Goal: Book appointment/travel/reservation

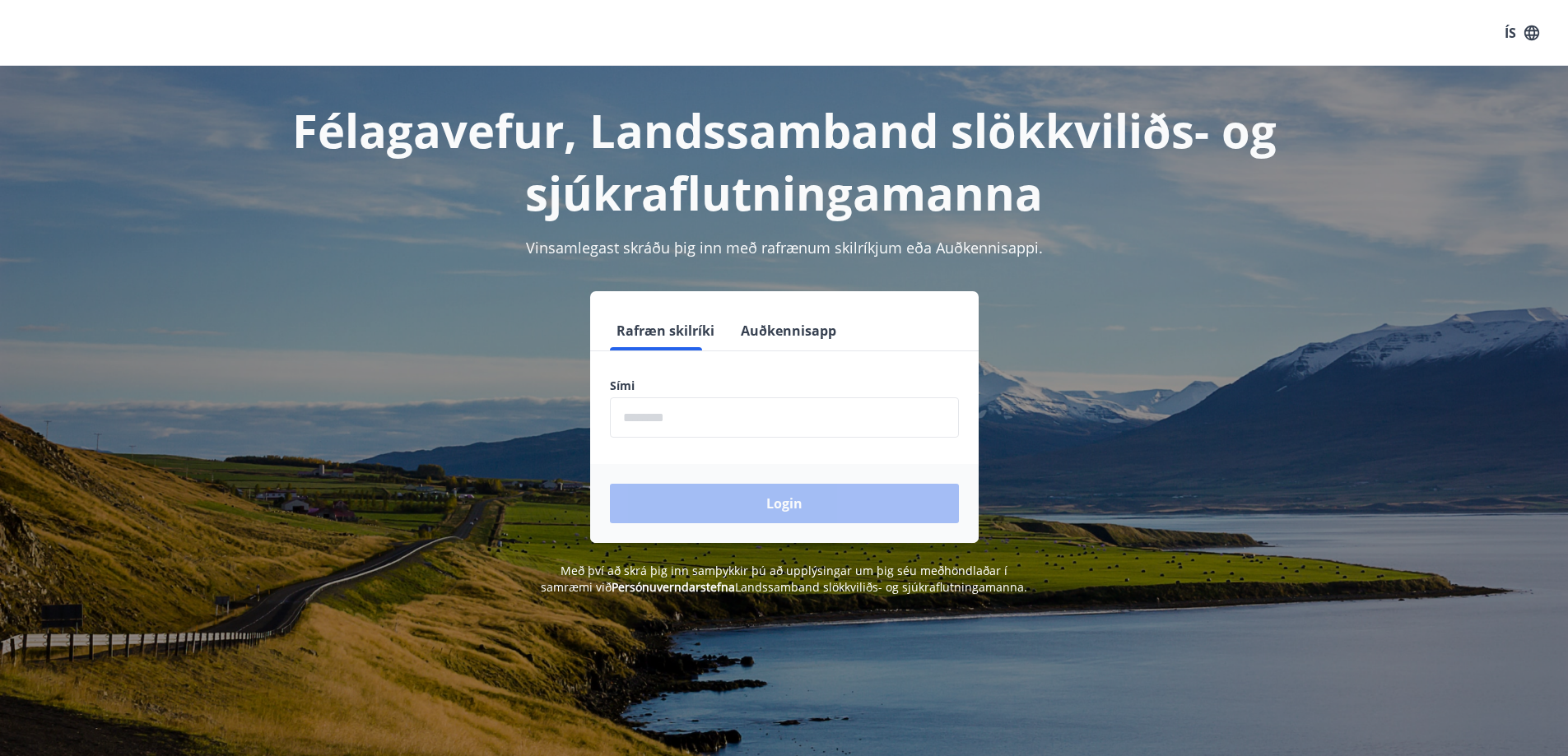
click at [709, 408] on input "phone" at bounding box center [784, 418] width 349 height 40
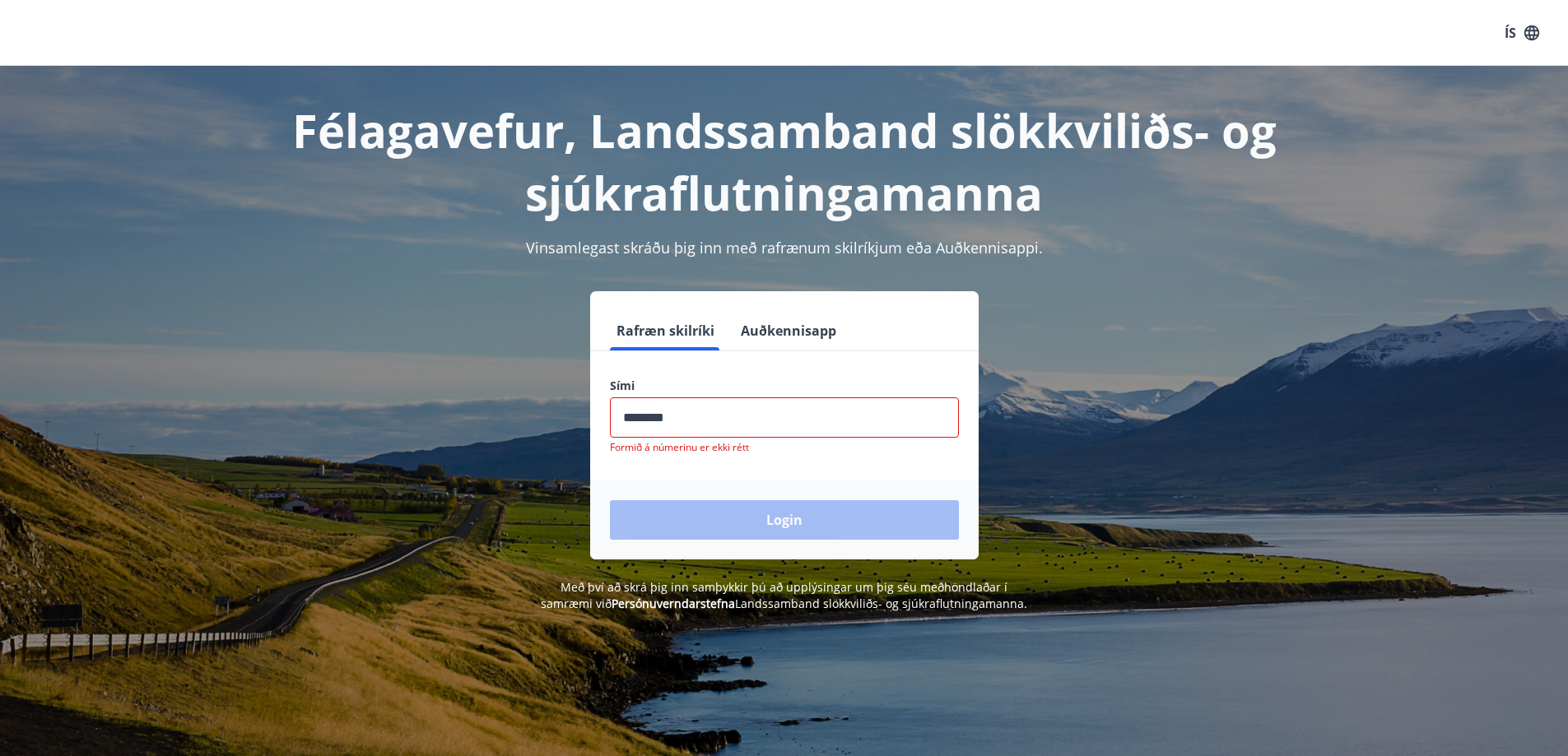
click at [680, 503] on div "Login" at bounding box center [785, 520] width 389 height 79
click at [650, 421] on input "phone" at bounding box center [784, 418] width 349 height 40
click at [653, 415] on input "phone" at bounding box center [784, 418] width 349 height 40
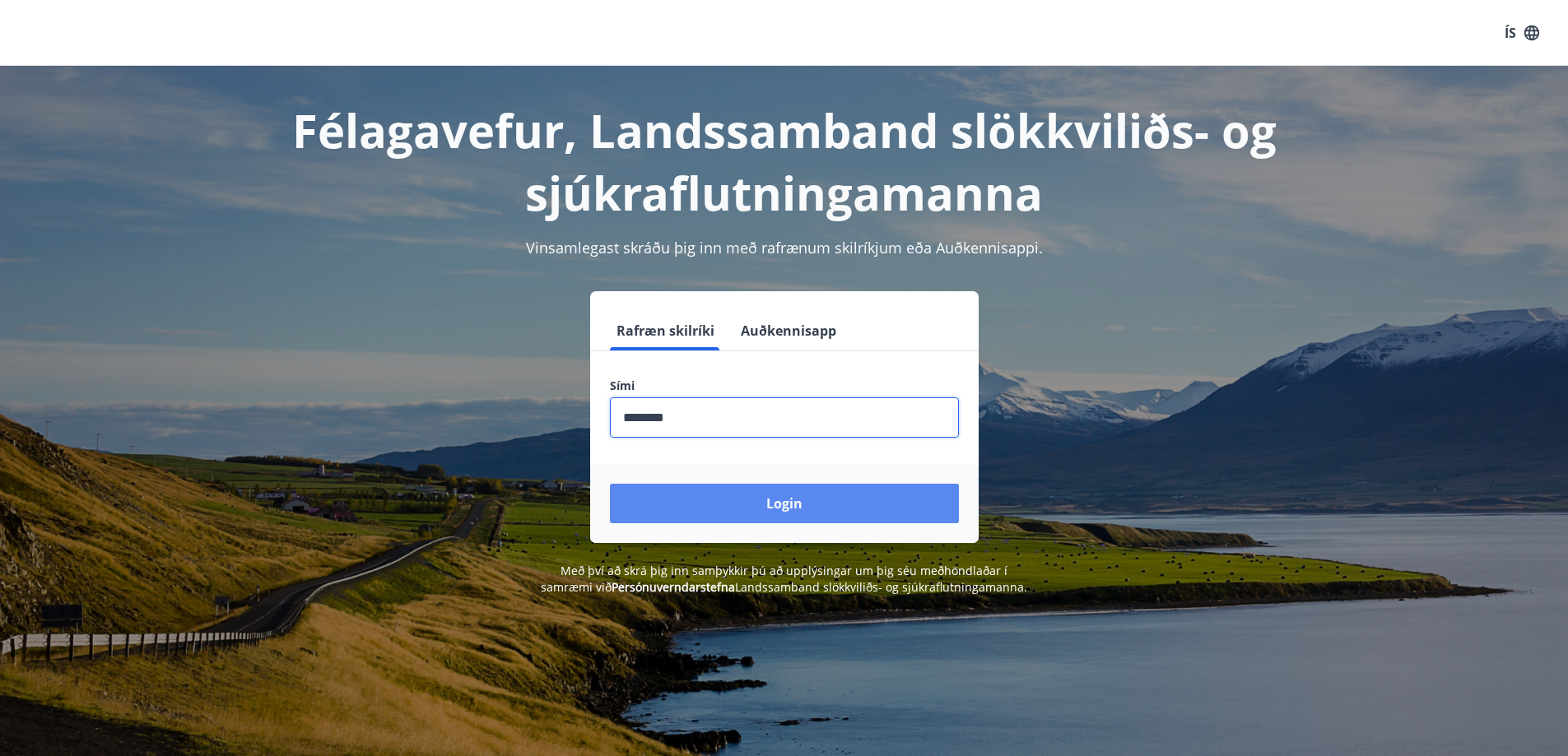
type input "********"
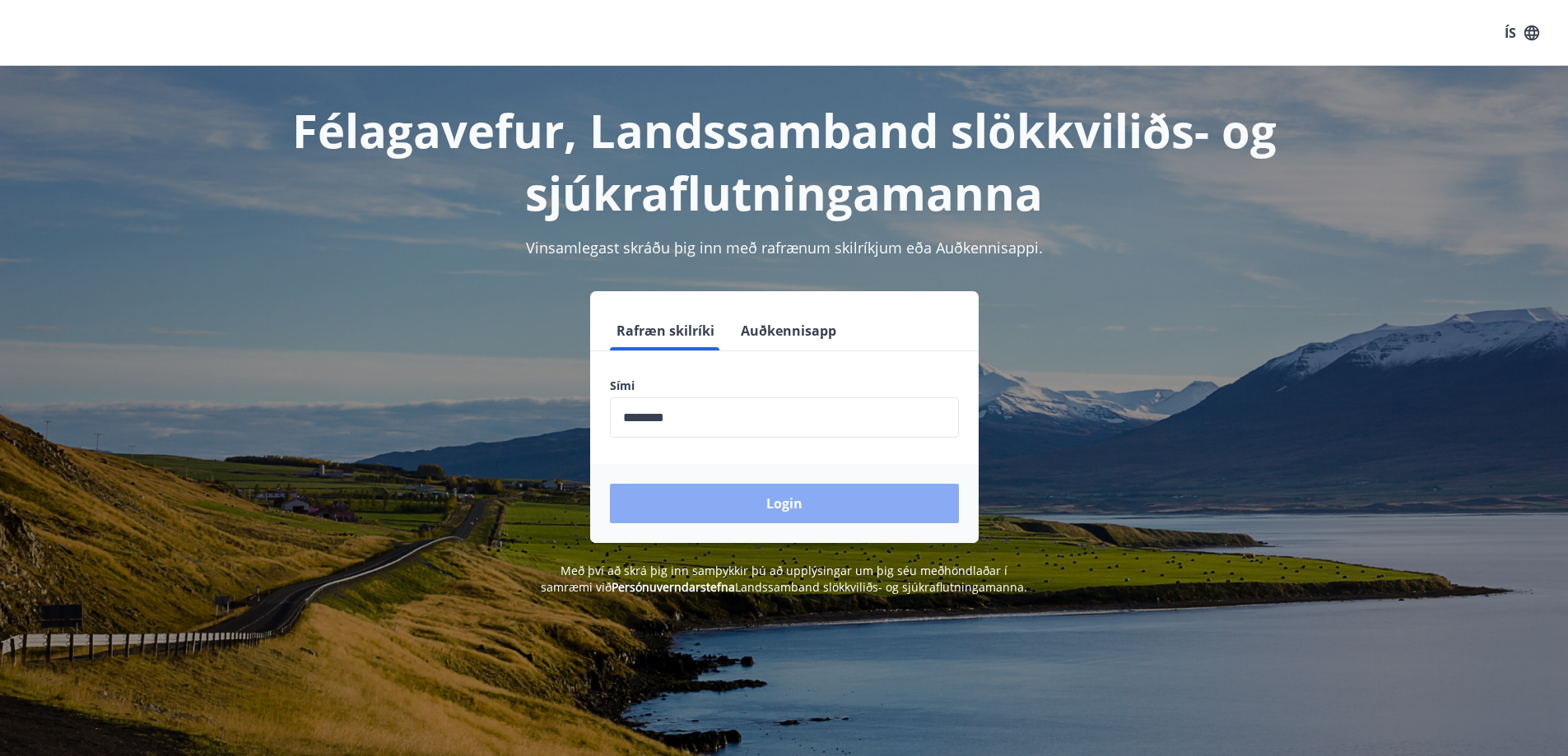
click at [747, 495] on button "Login" at bounding box center [784, 503] width 349 height 39
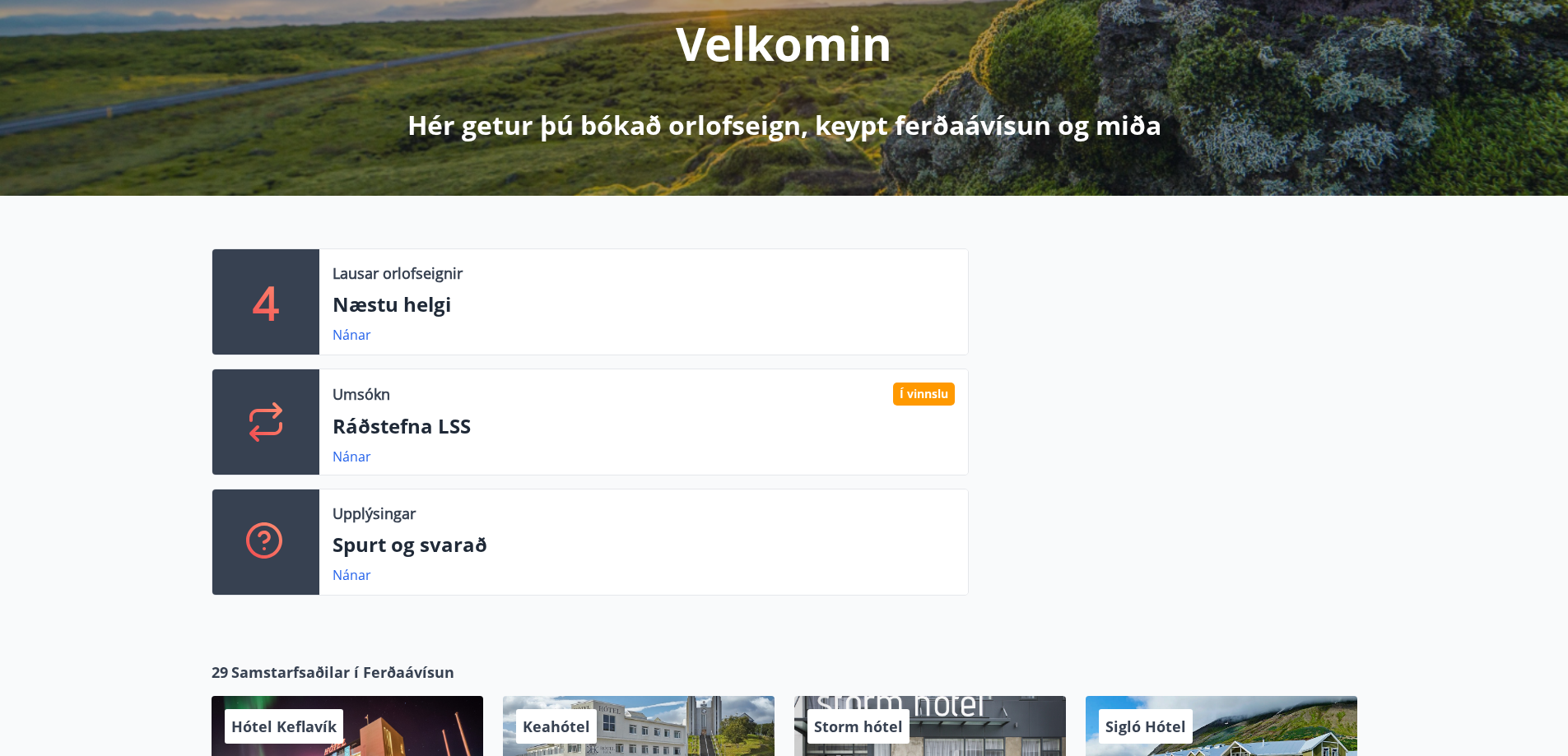
scroll to position [247, 0]
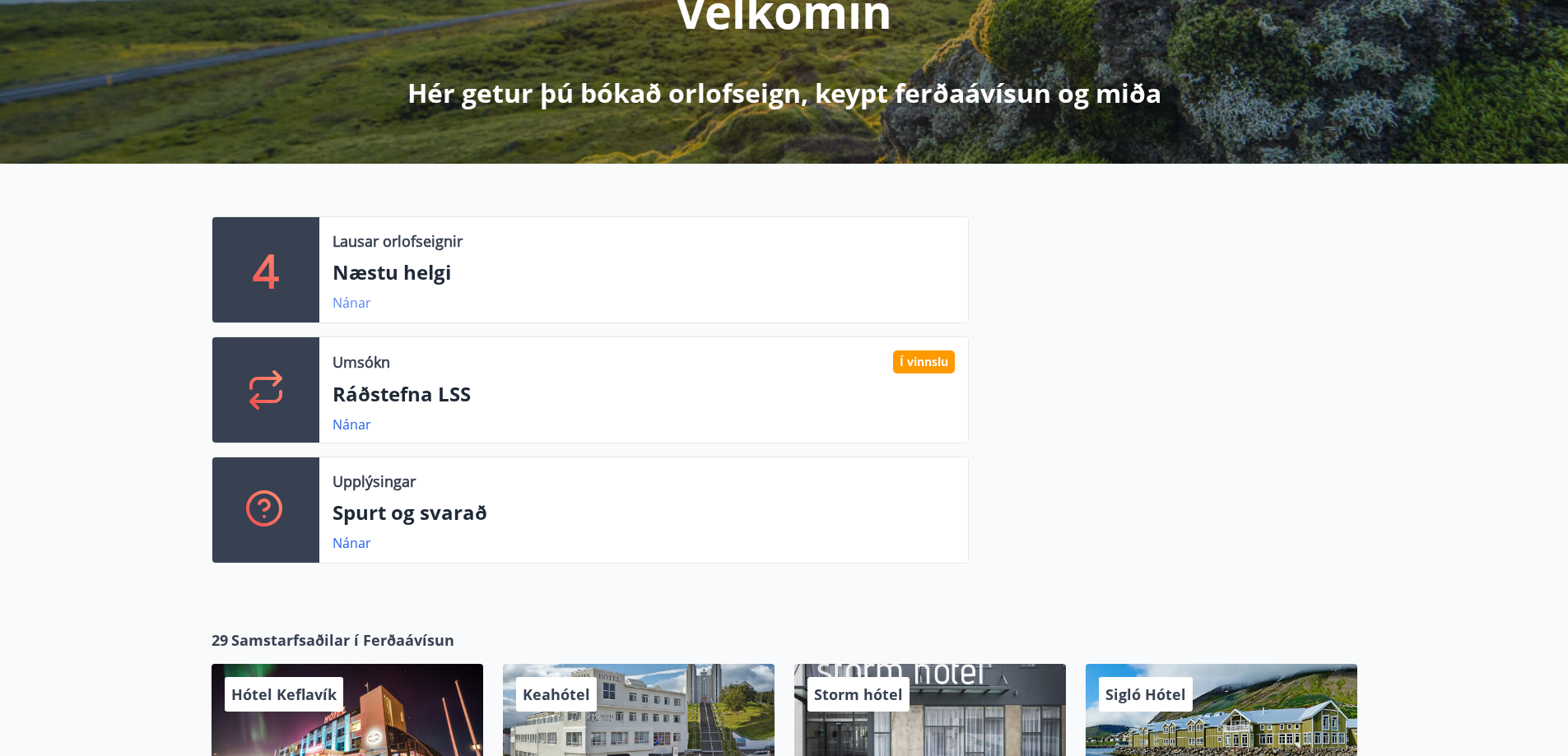
click at [350, 304] on link "Nánar" at bounding box center [352, 303] width 39 height 18
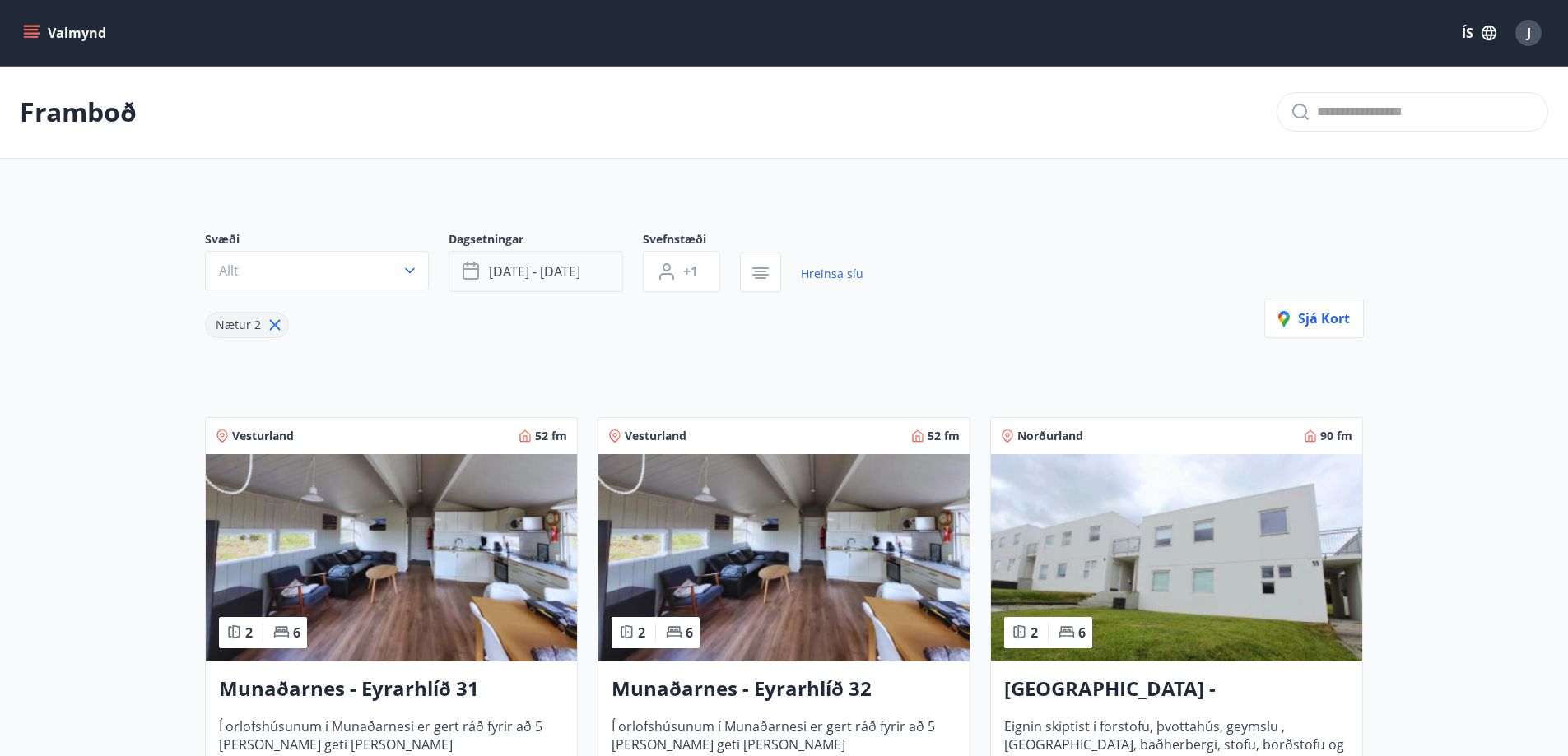
click at [549, 265] on span "[DATE] - [DATE]" at bounding box center [535, 271] width 92 height 18
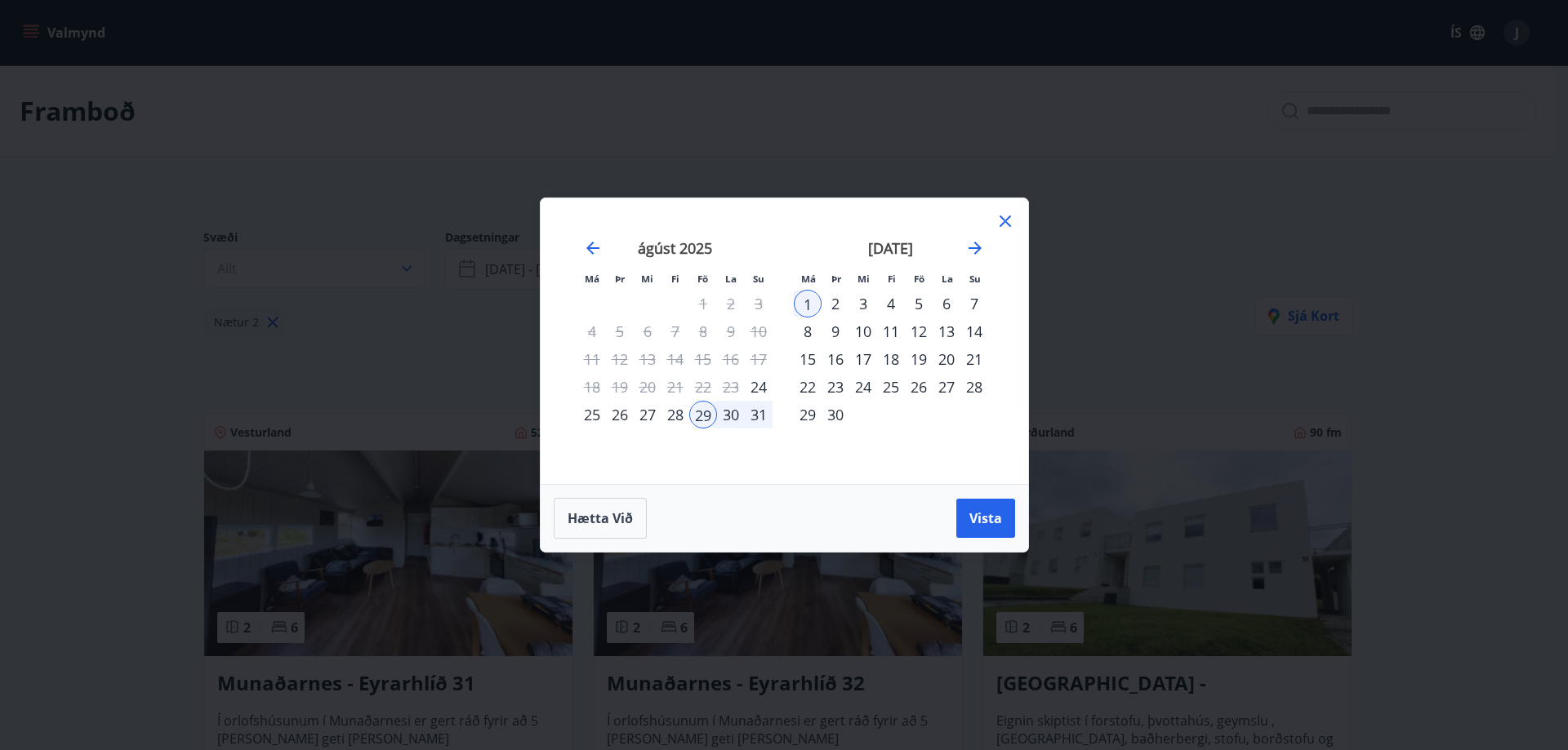
click at [861, 328] on div "10" at bounding box center [863, 331] width 28 height 28
click at [946, 332] on div "13" at bounding box center [946, 331] width 28 height 28
click at [997, 516] on span "Vista" at bounding box center [986, 518] width 33 height 18
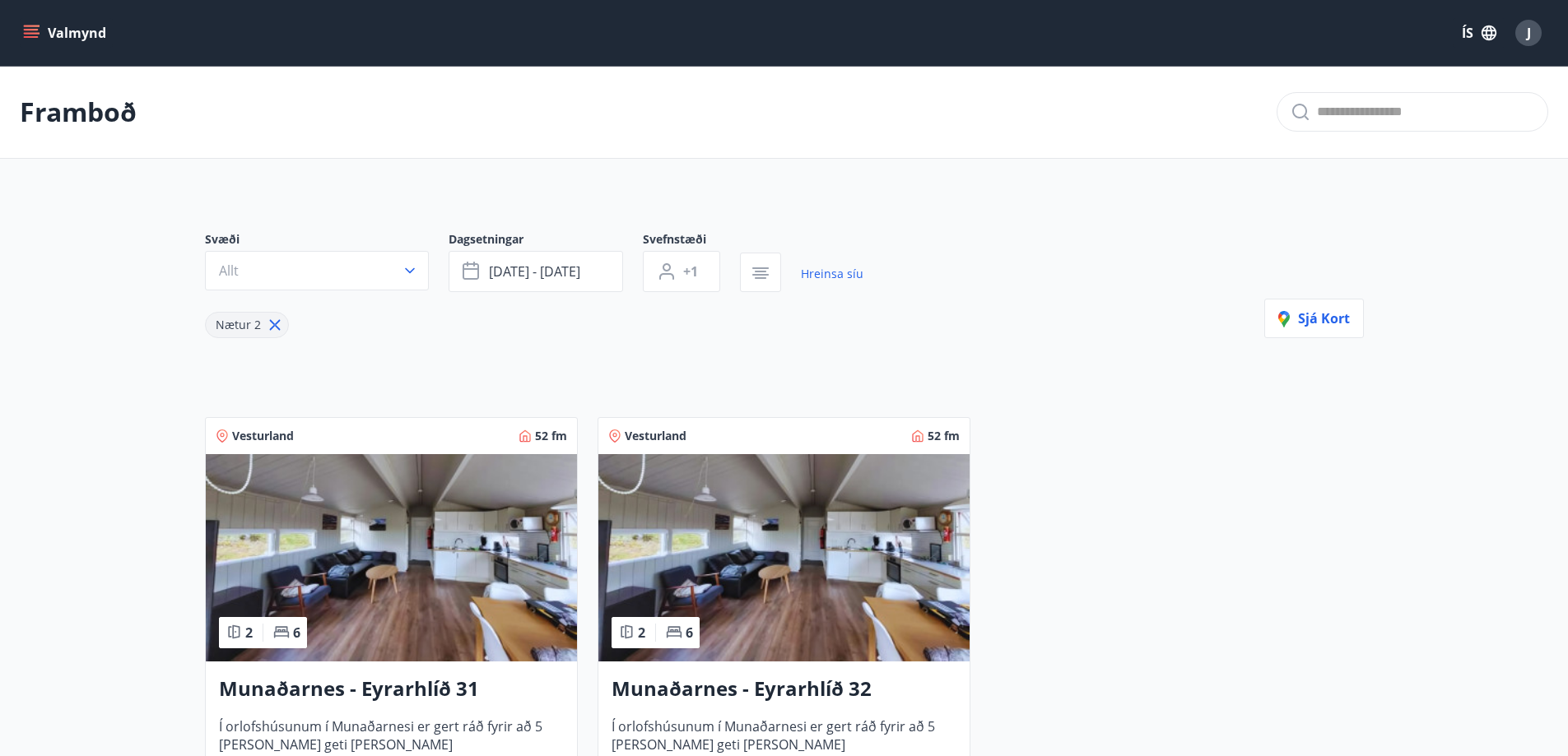
click at [270, 328] on icon at bounding box center [275, 325] width 11 height 11
type input "*"
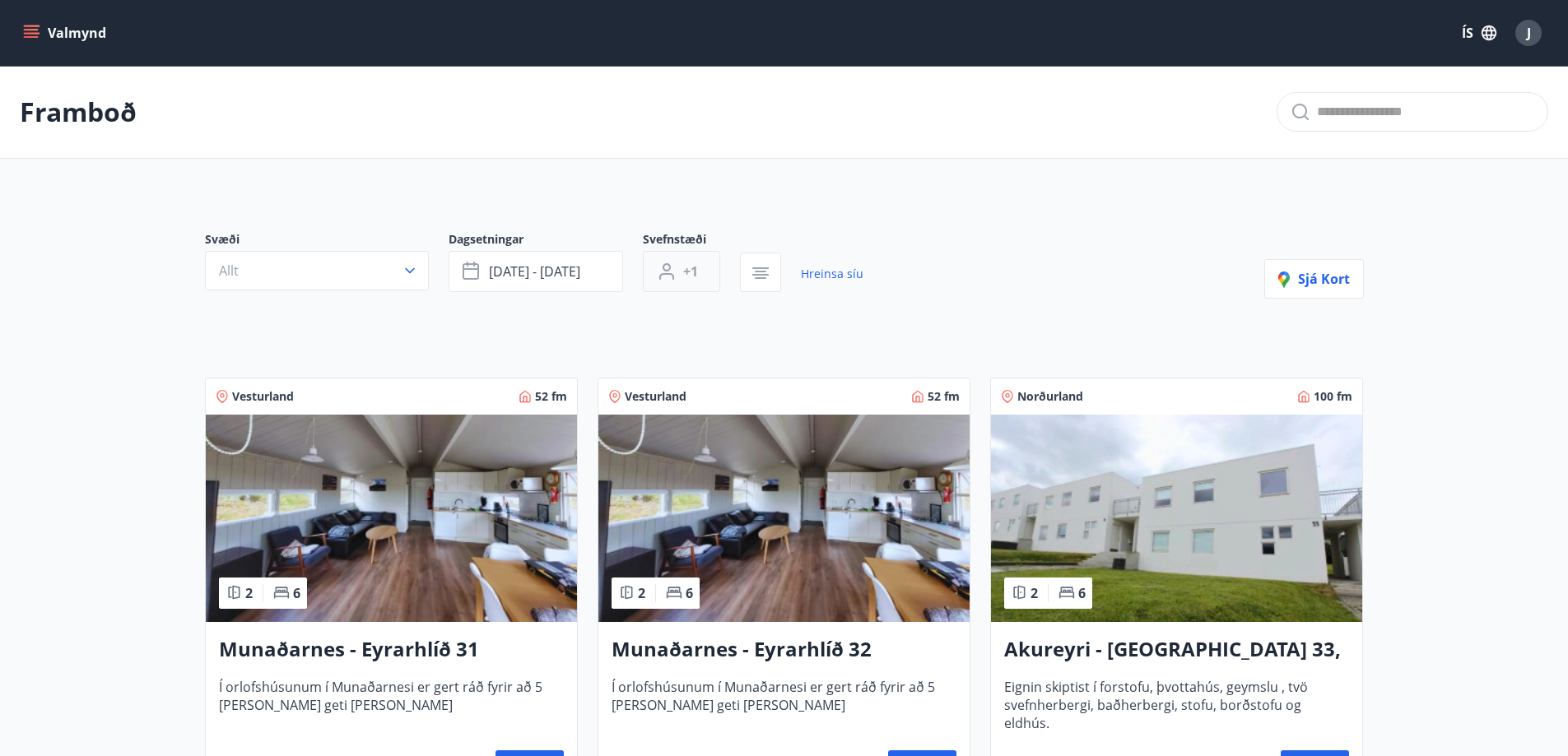
click at [690, 272] on span "+1" at bounding box center [690, 271] width 15 height 18
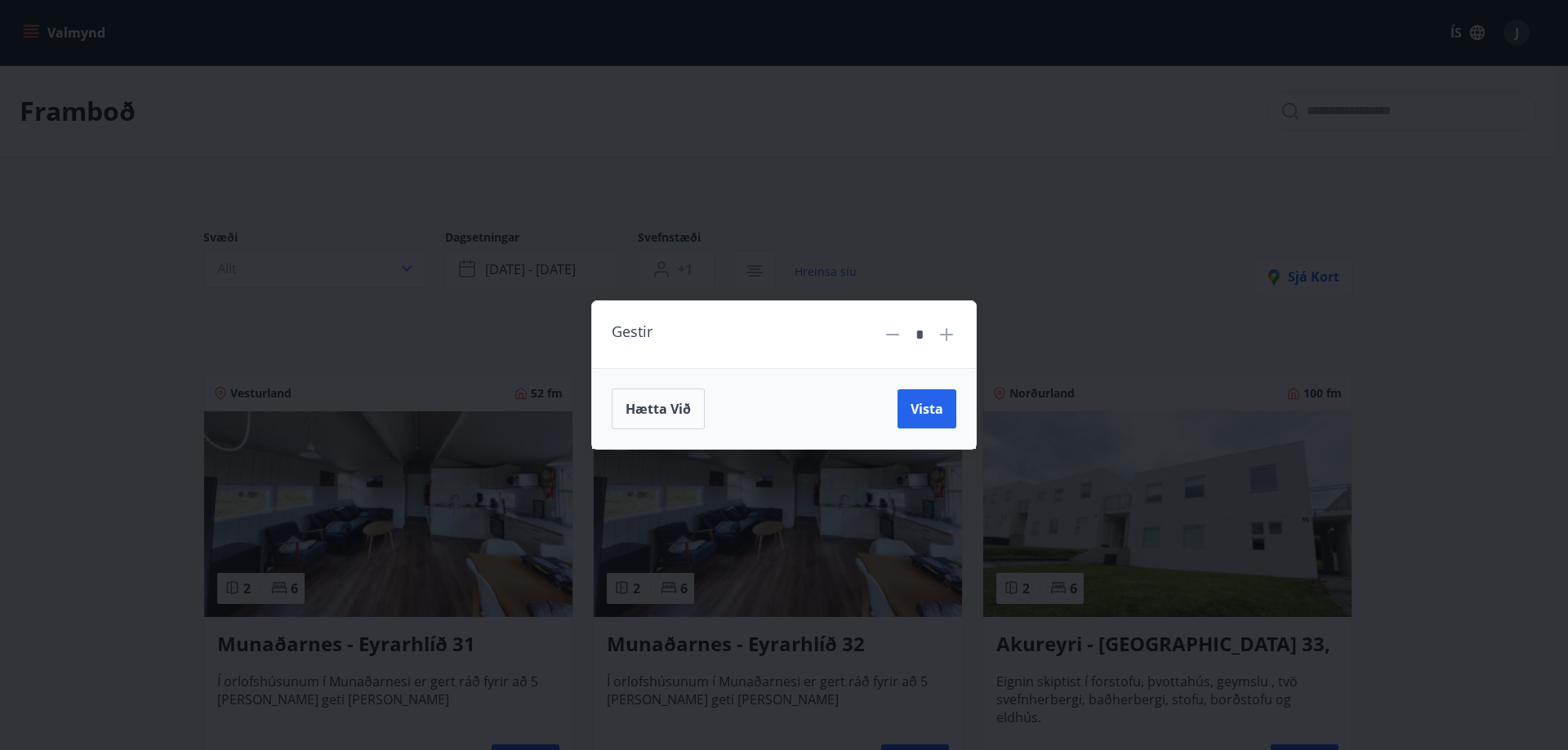
click at [955, 344] on icon at bounding box center [947, 335] width 20 height 20
click at [947, 335] on icon at bounding box center [947, 335] width 20 height 20
click at [947, 335] on icon at bounding box center [947, 335] width 2 height 2
type input "*"
click at [914, 408] on span "Vista" at bounding box center [927, 409] width 33 height 18
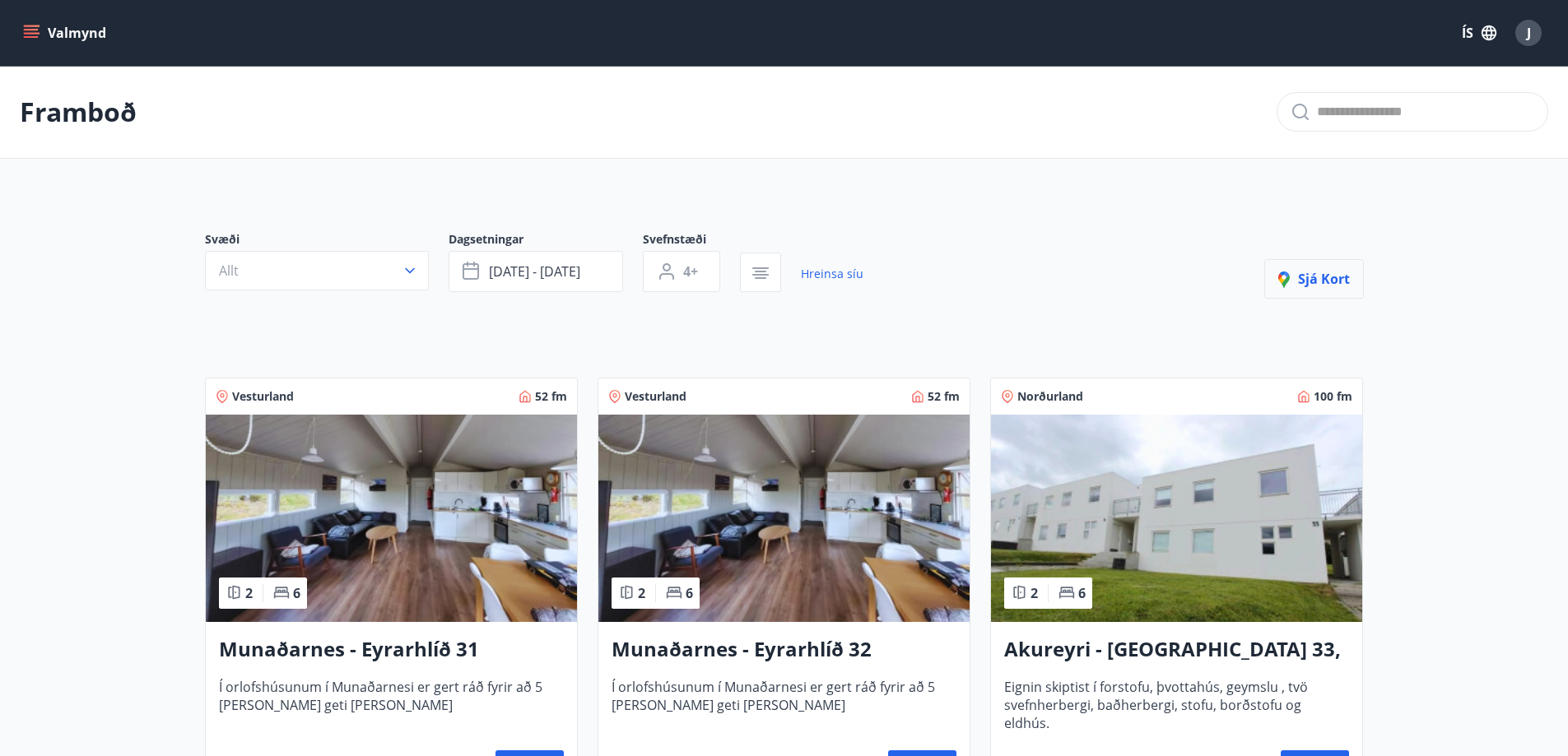
click at [1309, 275] on span "Sjá kort" at bounding box center [1314, 279] width 72 height 18
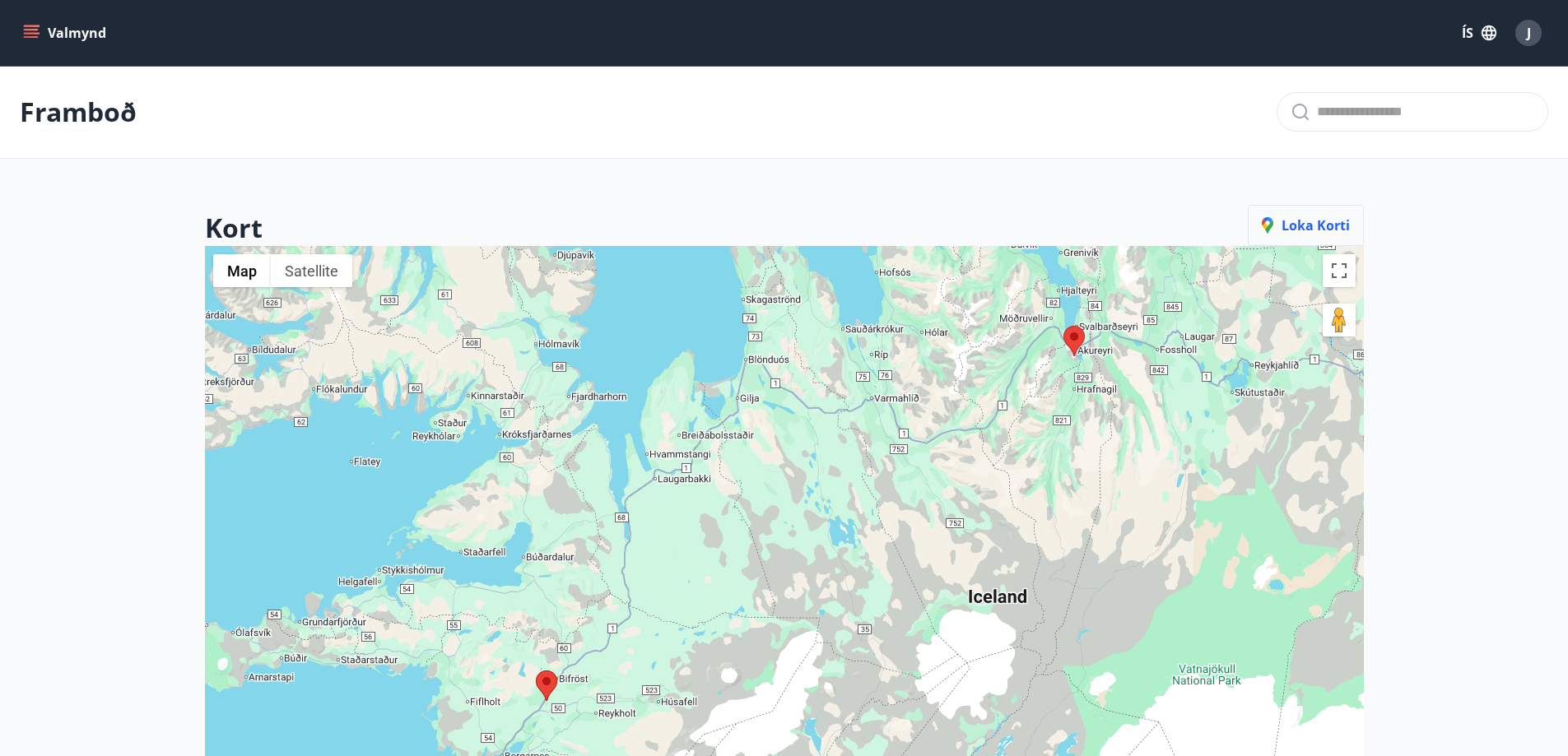
click at [1267, 234] on icon "button" at bounding box center [1272, 227] width 20 height 20
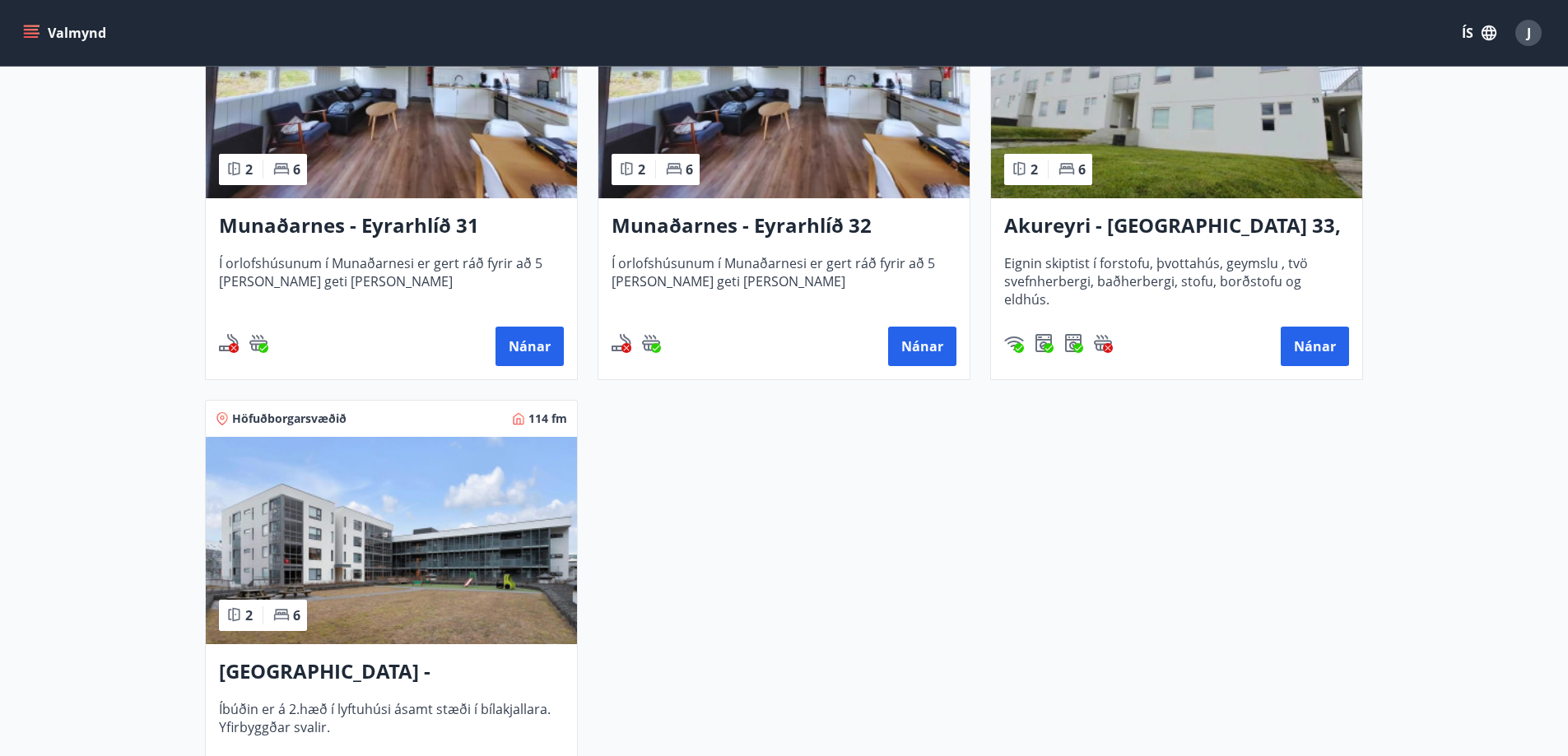
scroll to position [575, 0]
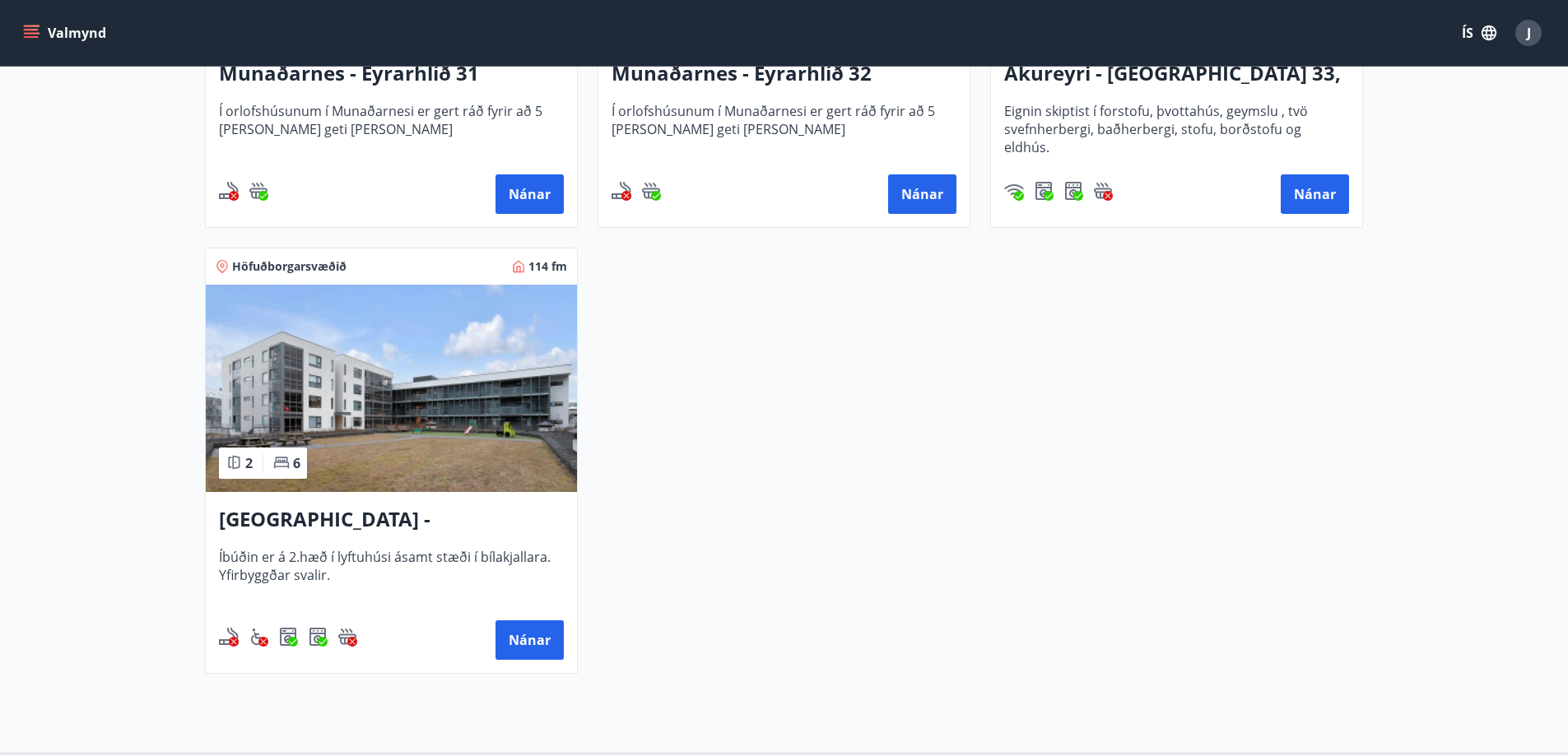
click at [442, 513] on h3 "[GEOGRAPHIC_DATA] - Grandavegur 42F, íbúð 205" at bounding box center [392, 520] width 345 height 29
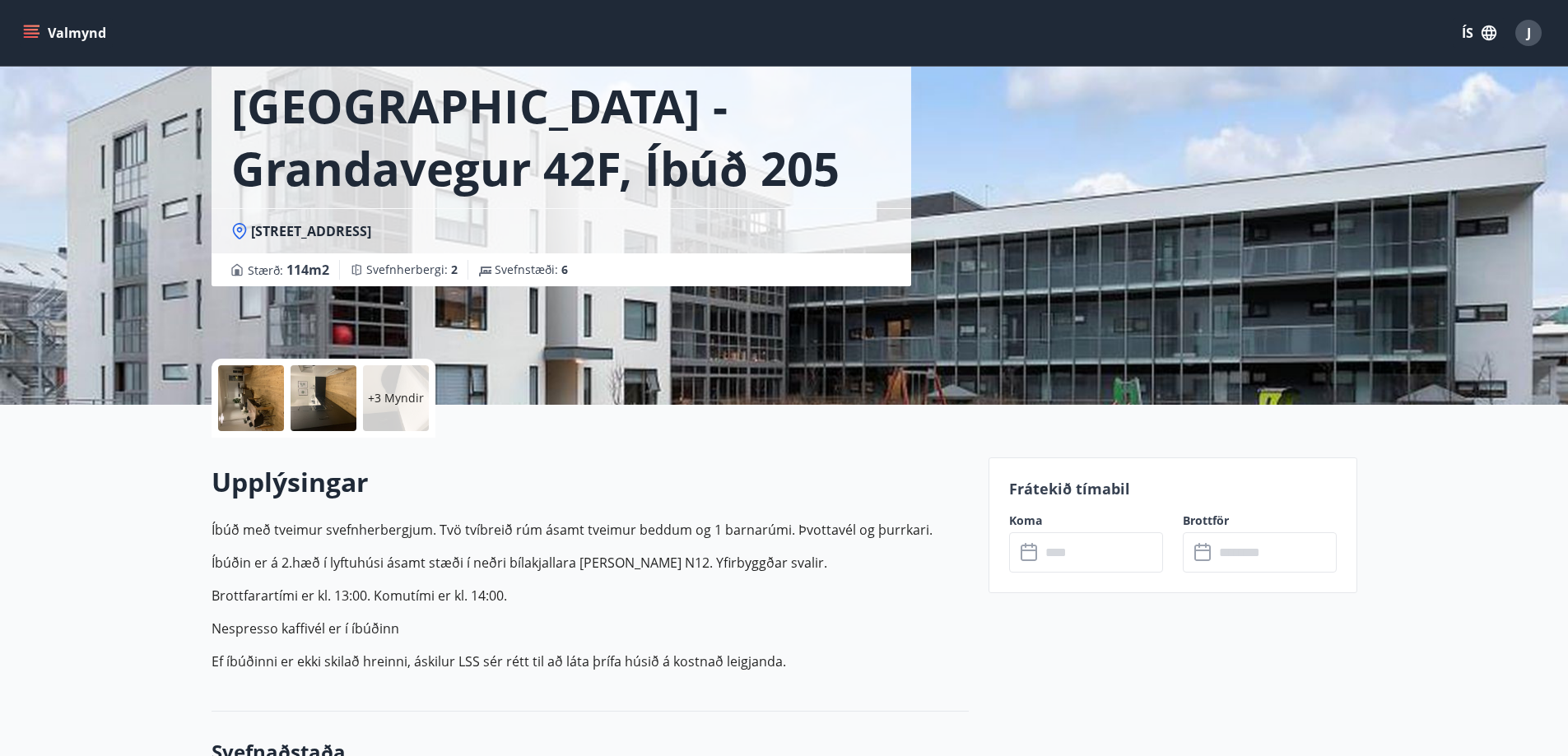
scroll to position [329, 0]
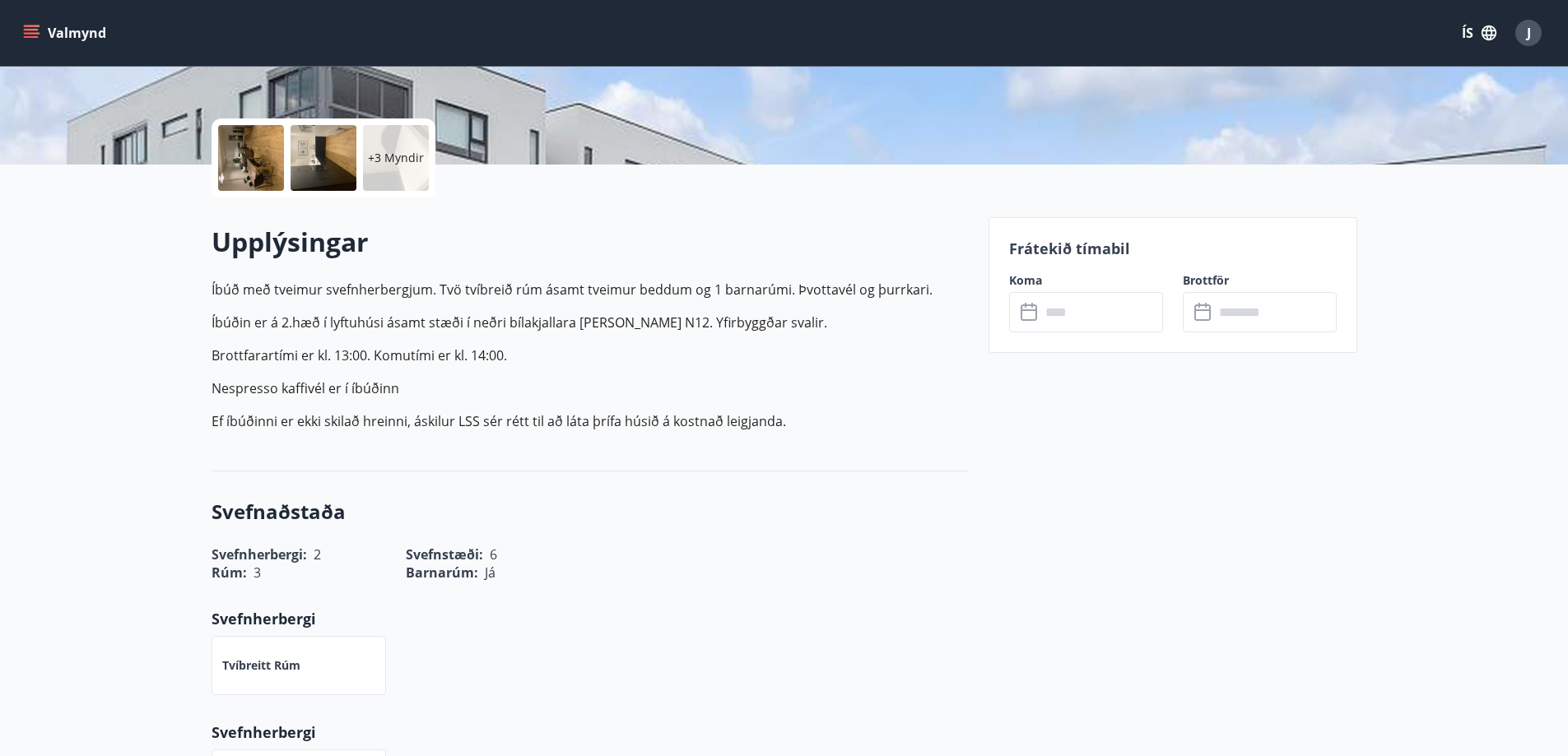
click at [1072, 323] on input "text" at bounding box center [1102, 312] width 123 height 40
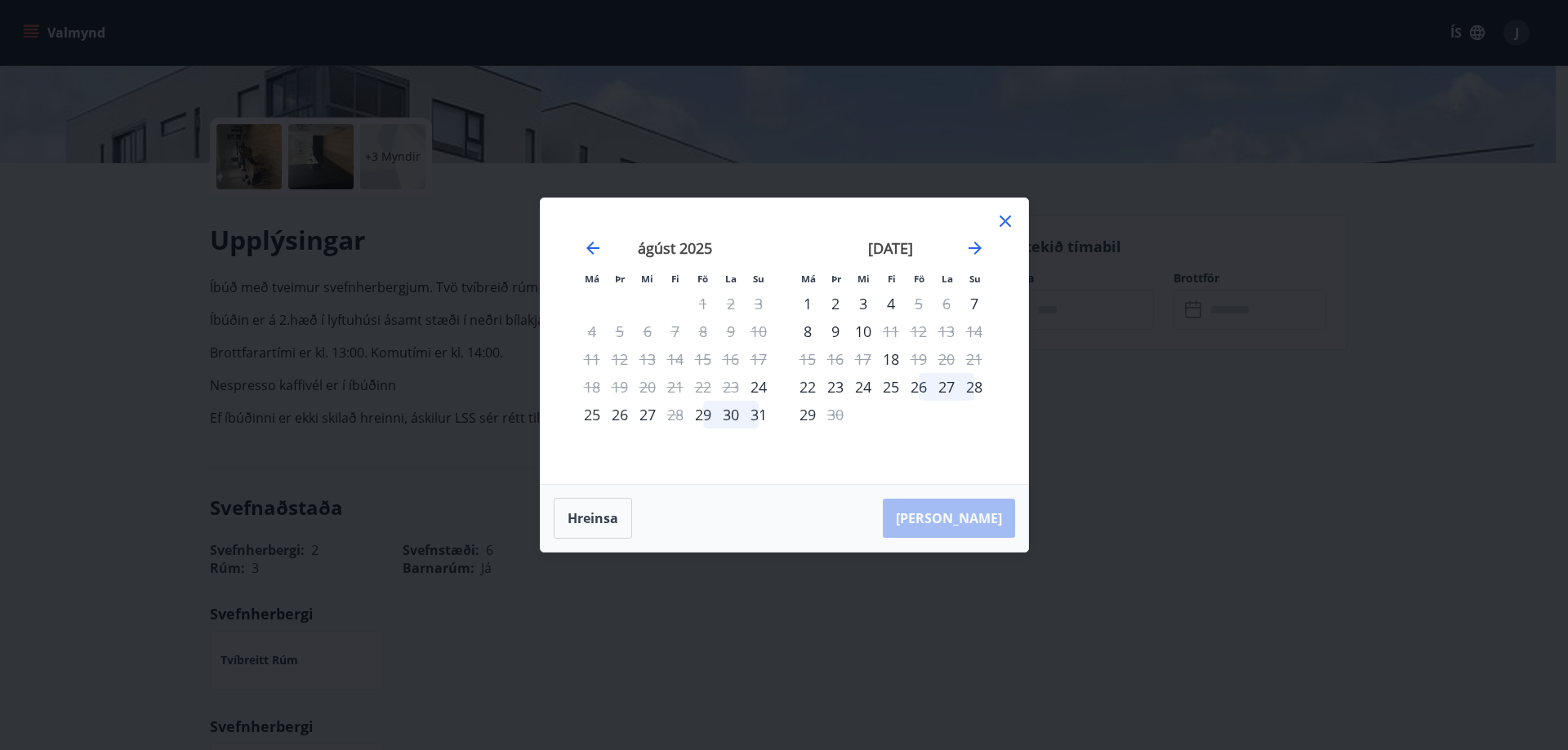
click at [1010, 216] on icon at bounding box center [1005, 222] width 20 height 20
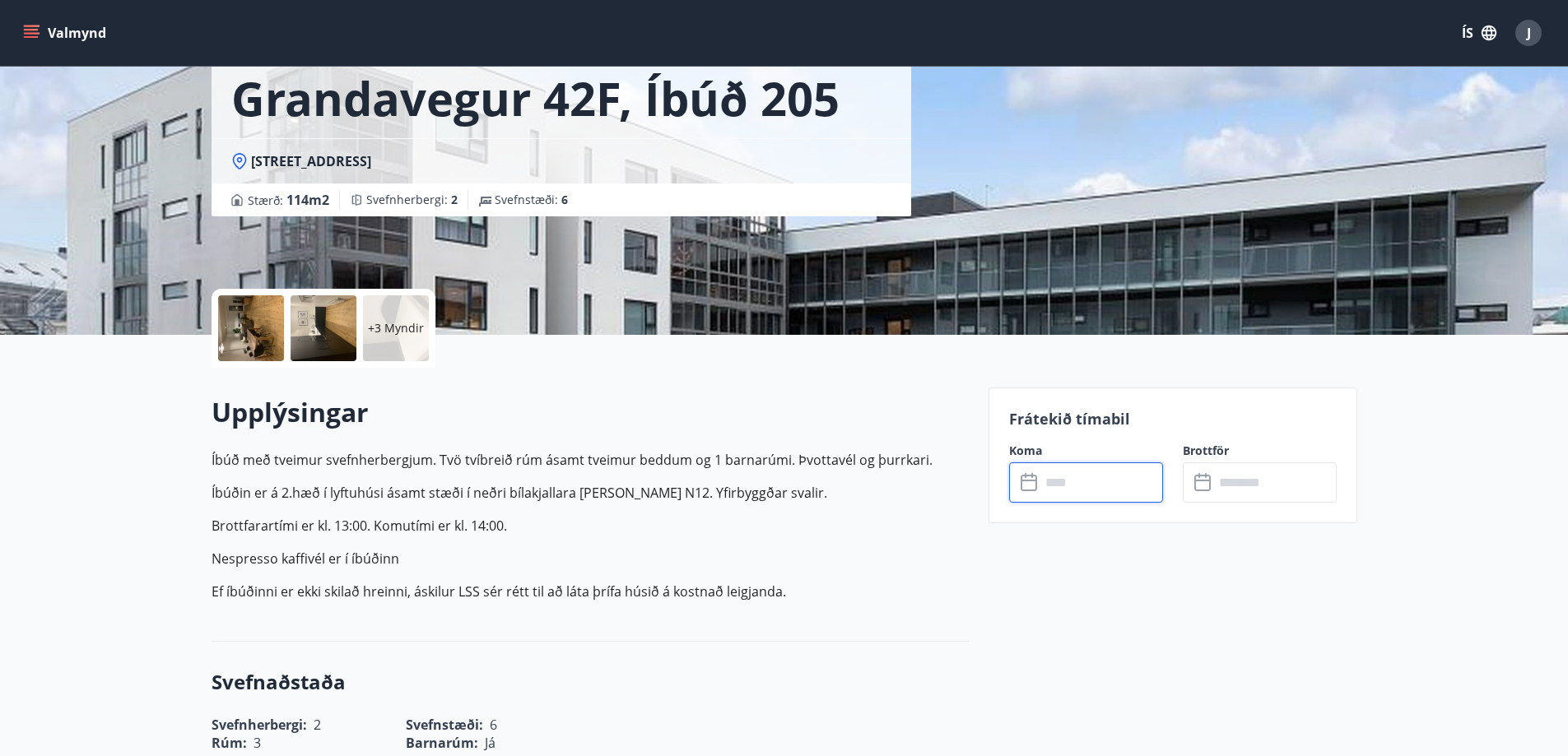
scroll to position [82, 0]
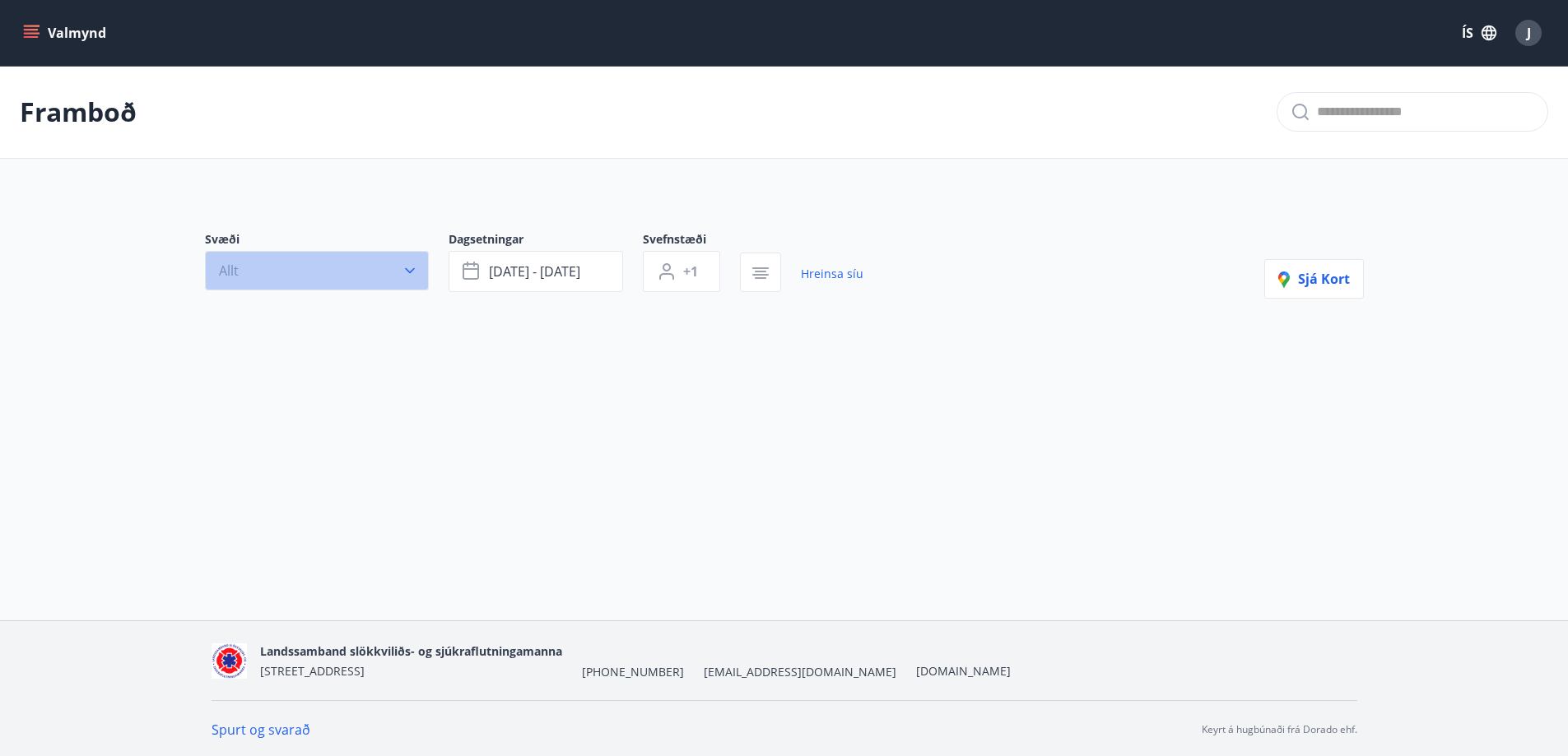
click at [406, 264] on icon "button" at bounding box center [410, 270] width 17 height 16
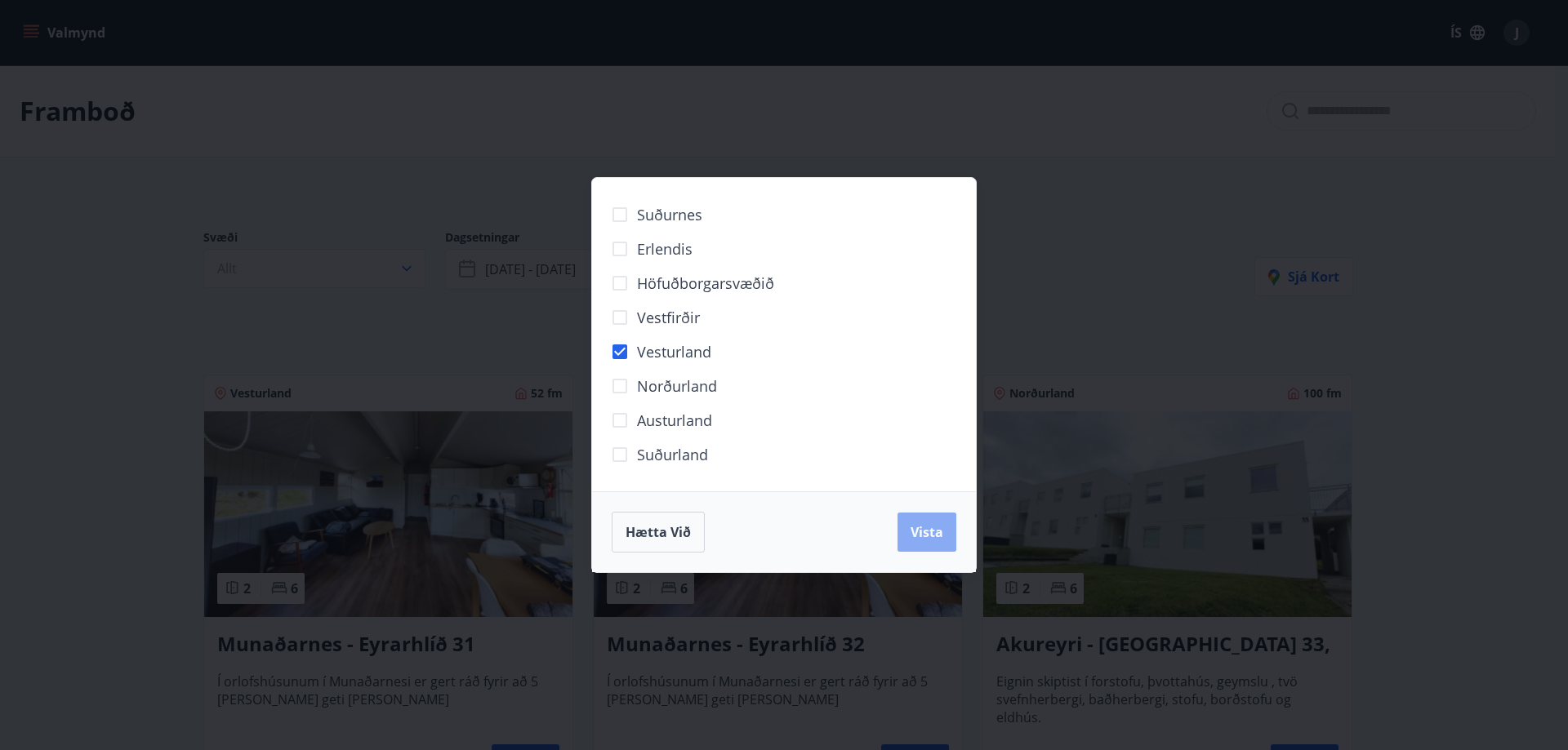
click at [921, 537] on span "Vista" at bounding box center [927, 532] width 33 height 18
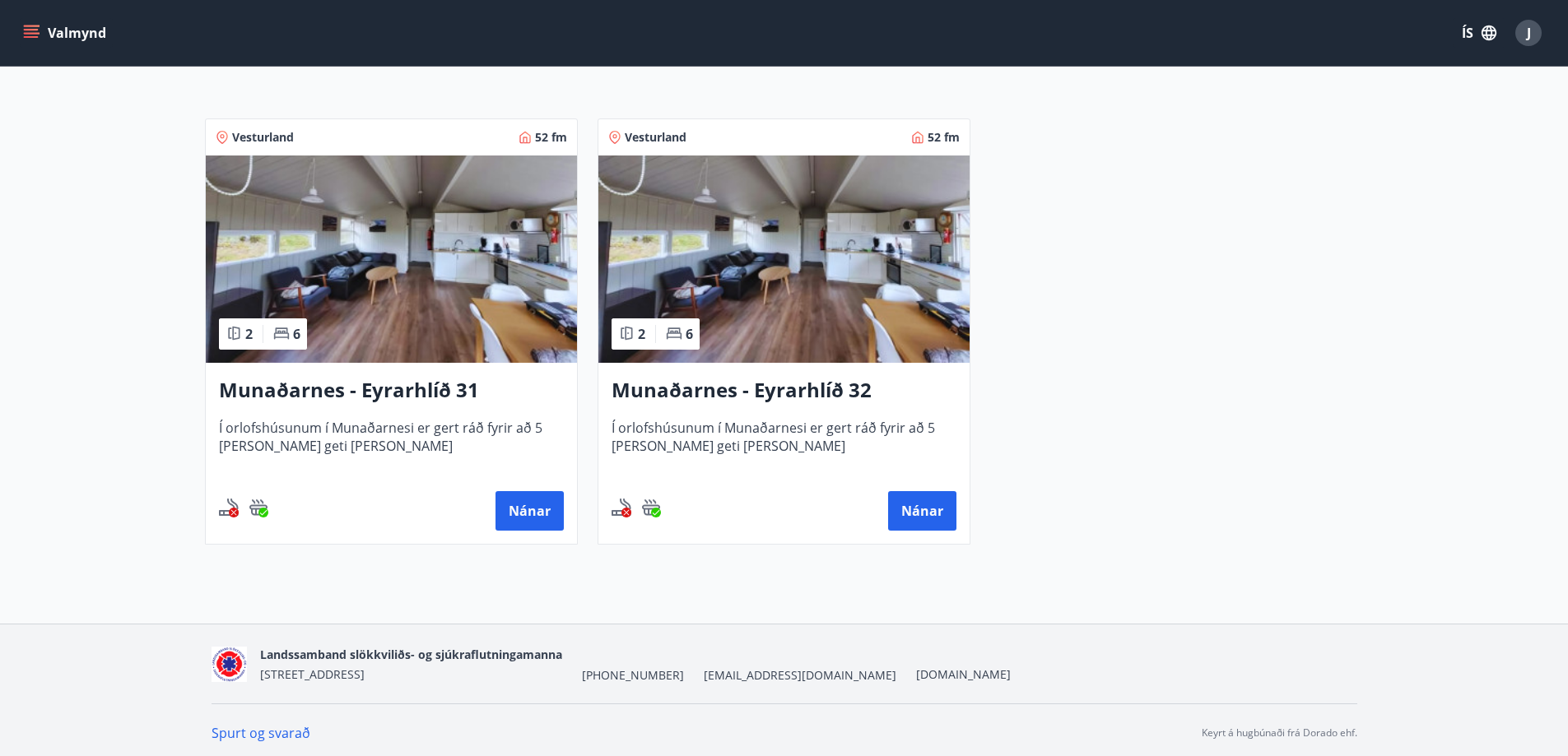
scroll to position [304, 0]
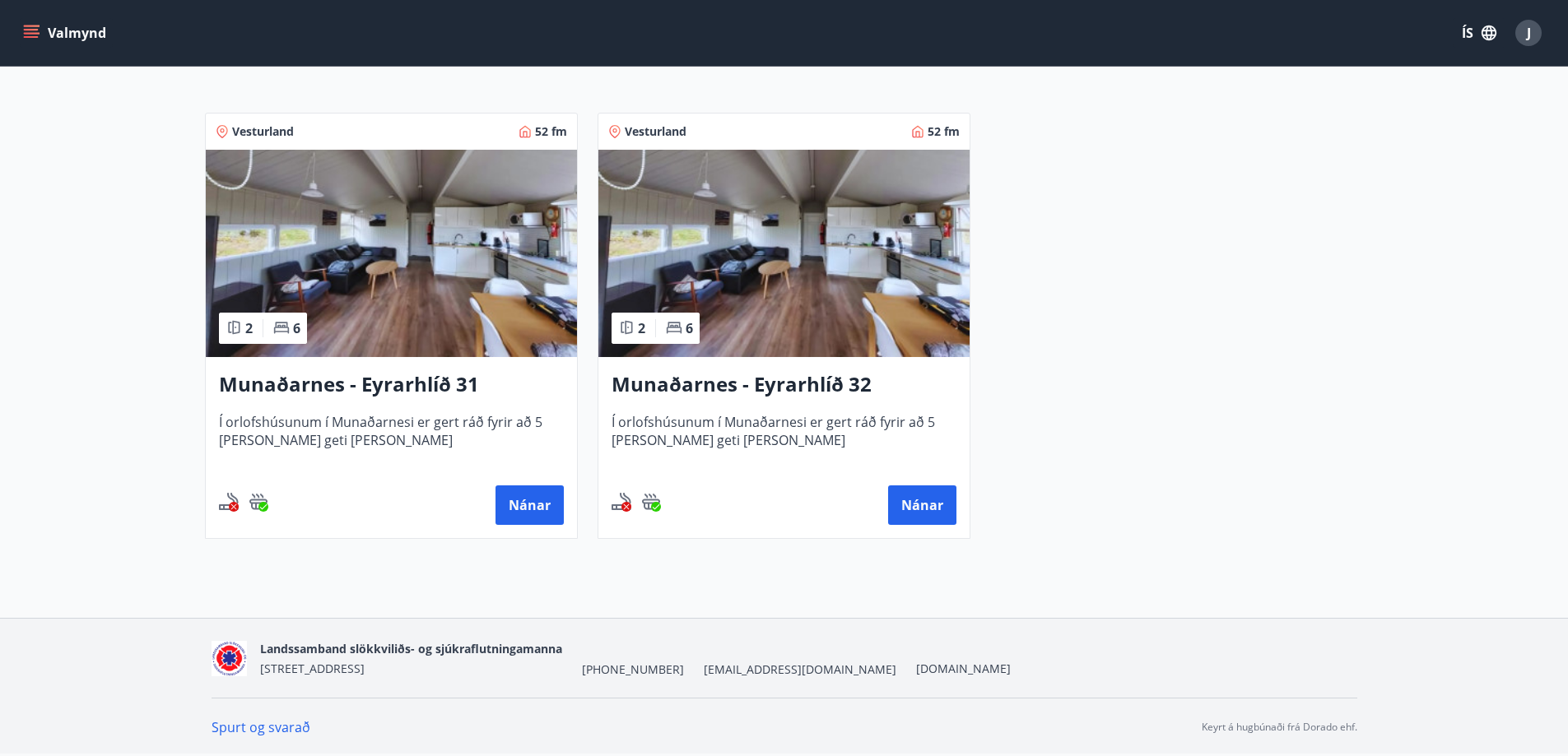
click at [464, 290] on img at bounding box center [391, 253] width 371 height 207
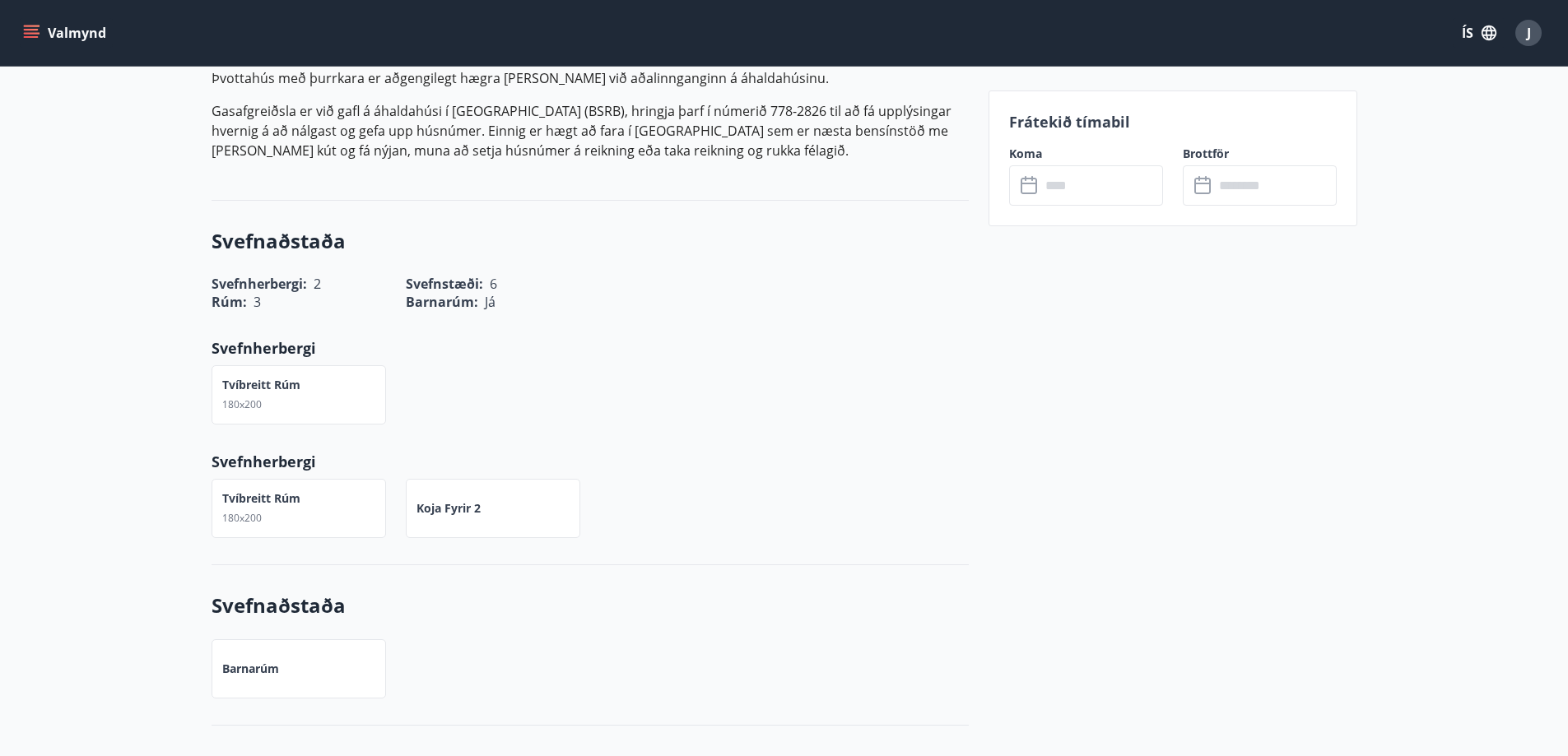
scroll to position [823, 0]
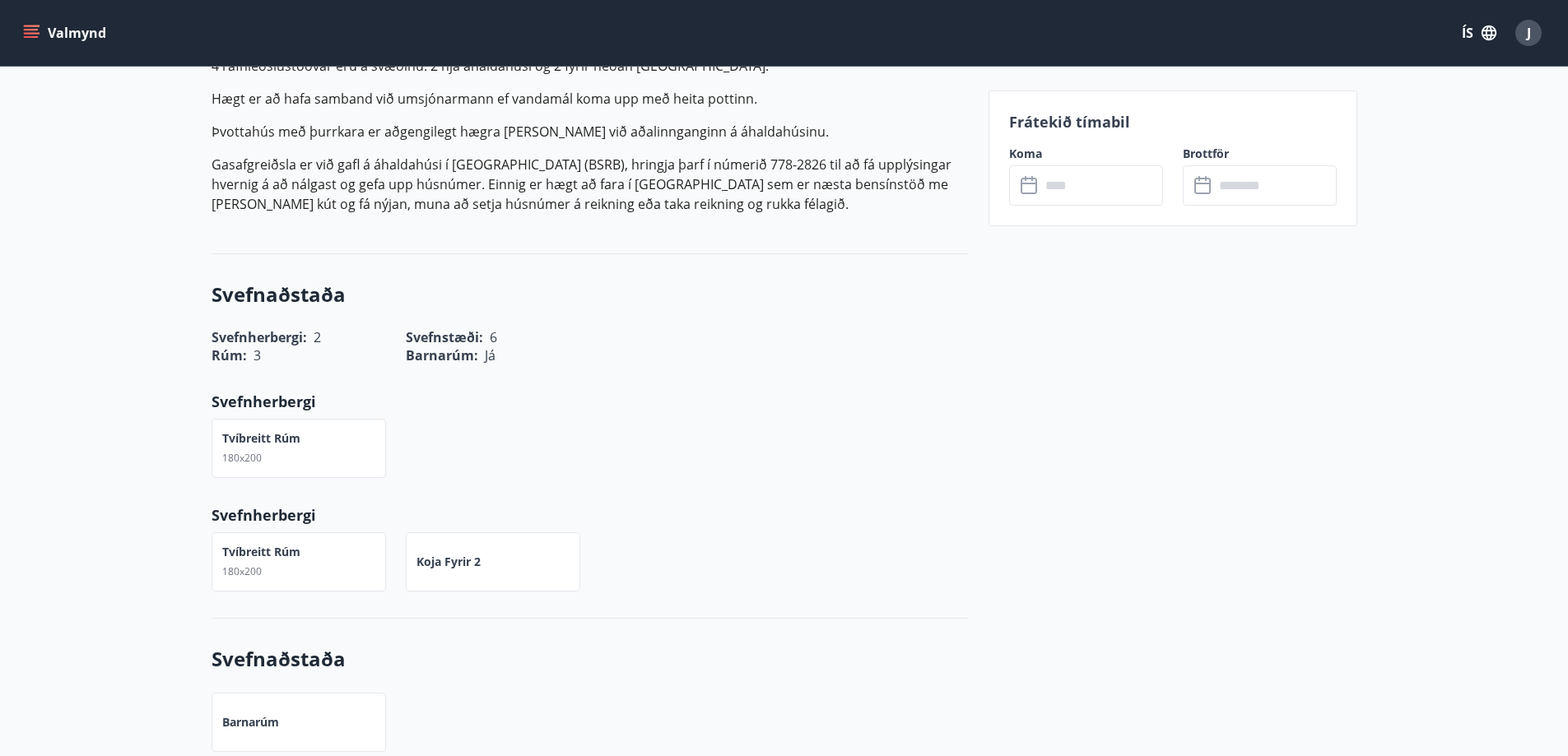
click at [1108, 168] on input "text" at bounding box center [1102, 185] width 123 height 40
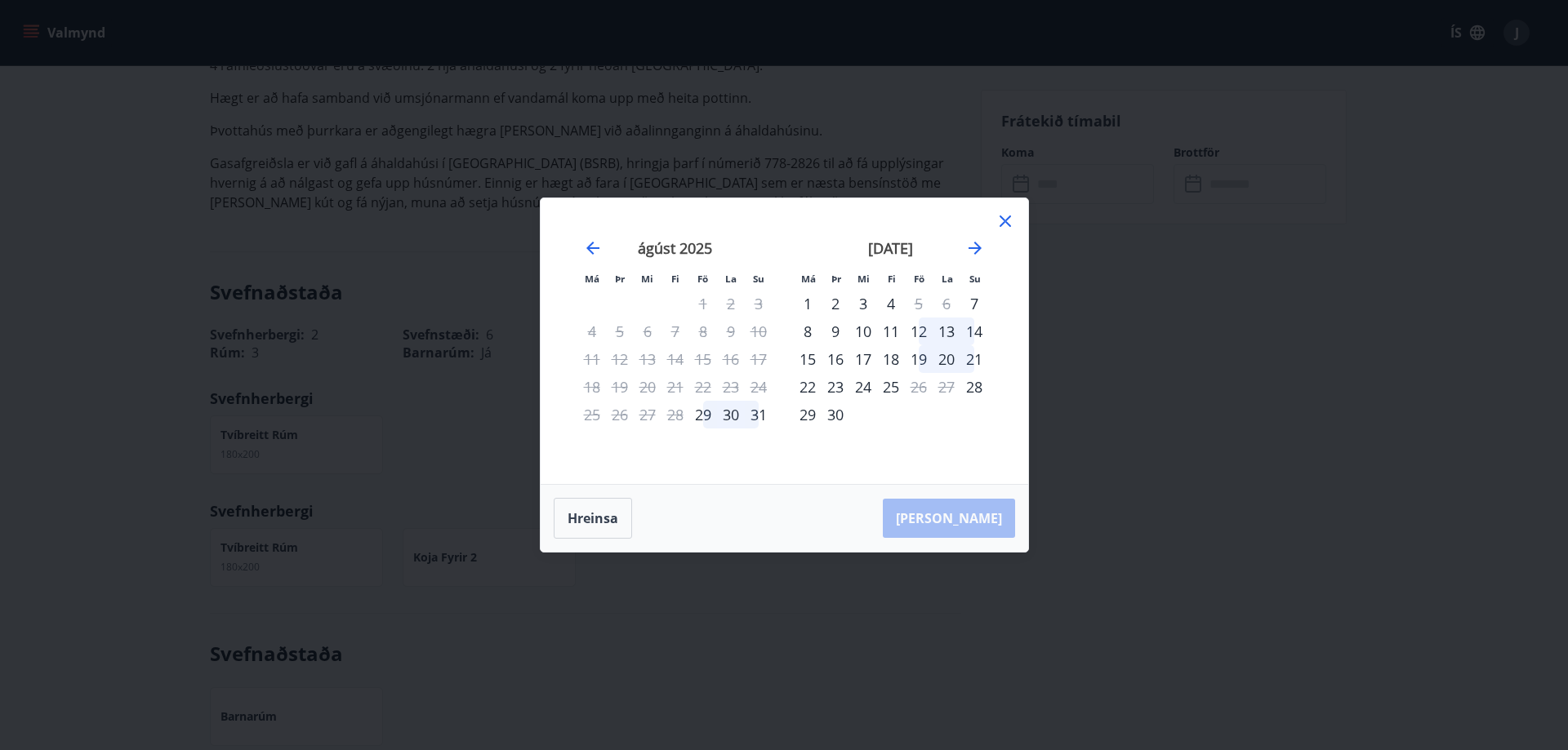
click at [1009, 225] on icon at bounding box center [1005, 221] width 12 height 12
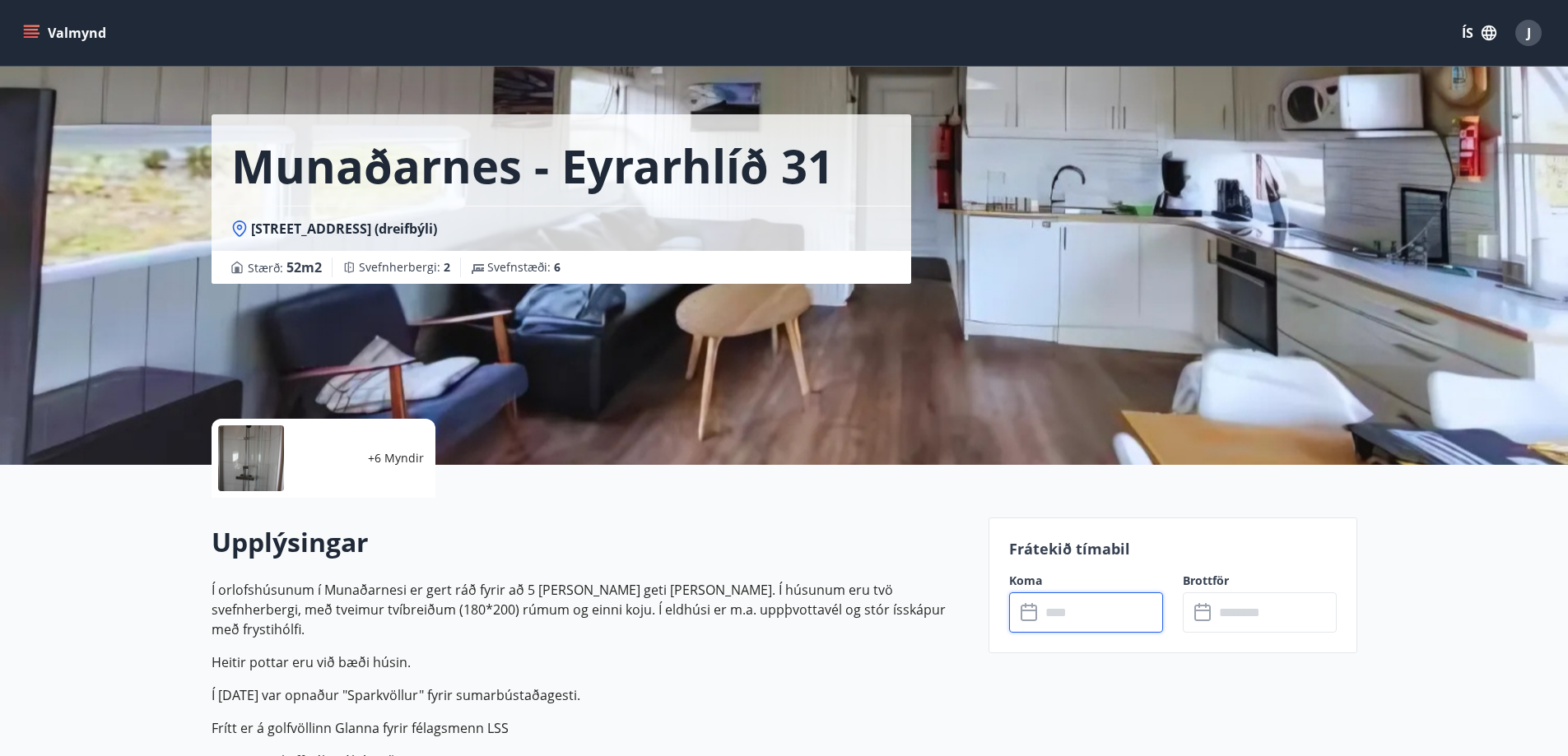
scroll to position [0, 0]
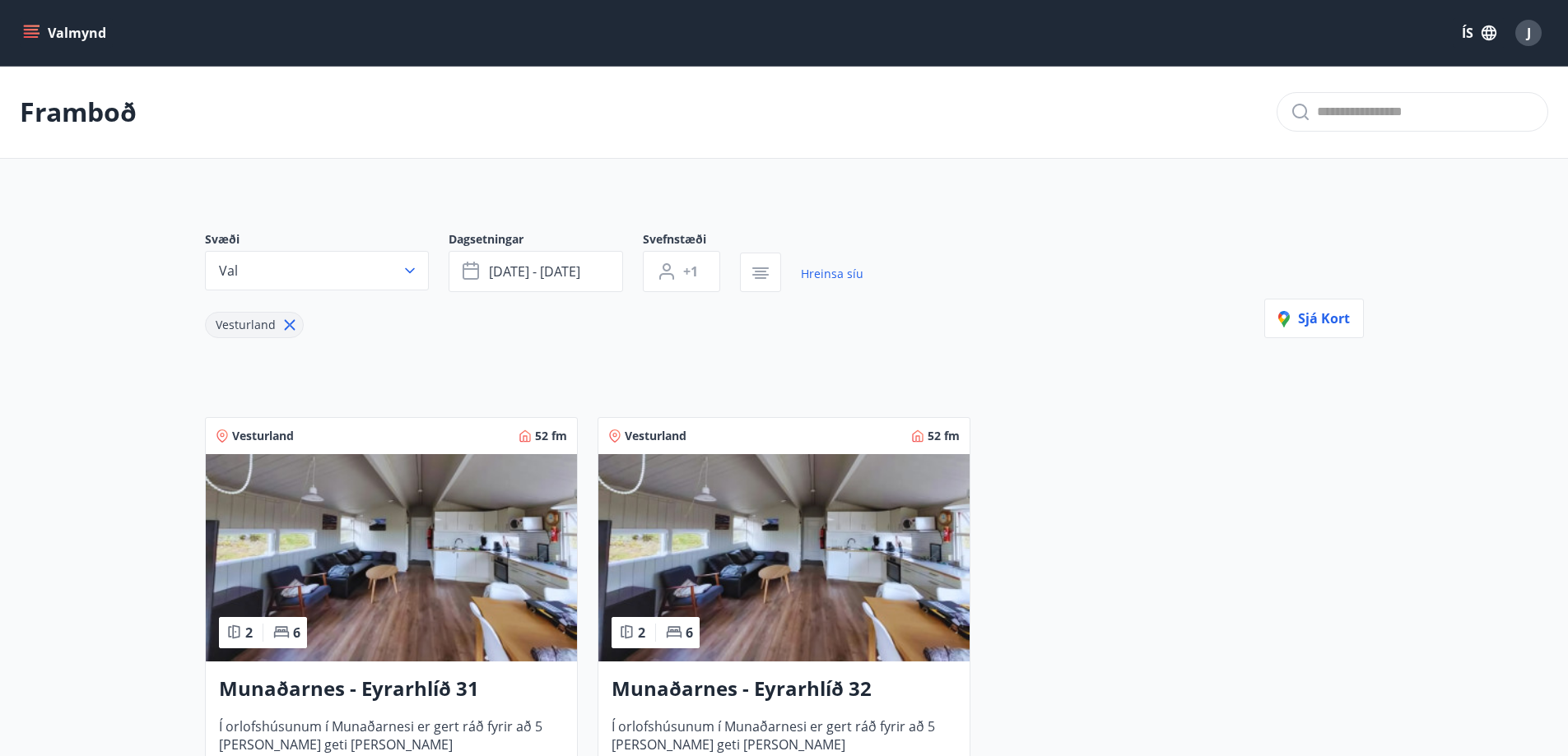
drag, startPoint x: 284, startPoint y: 325, endPoint x: 458, endPoint y: 326, distance: 174.0
click at [453, 327] on div "Vesturland" at bounding box center [535, 315] width 658 height 46
click at [749, 539] on img at bounding box center [784, 558] width 371 height 207
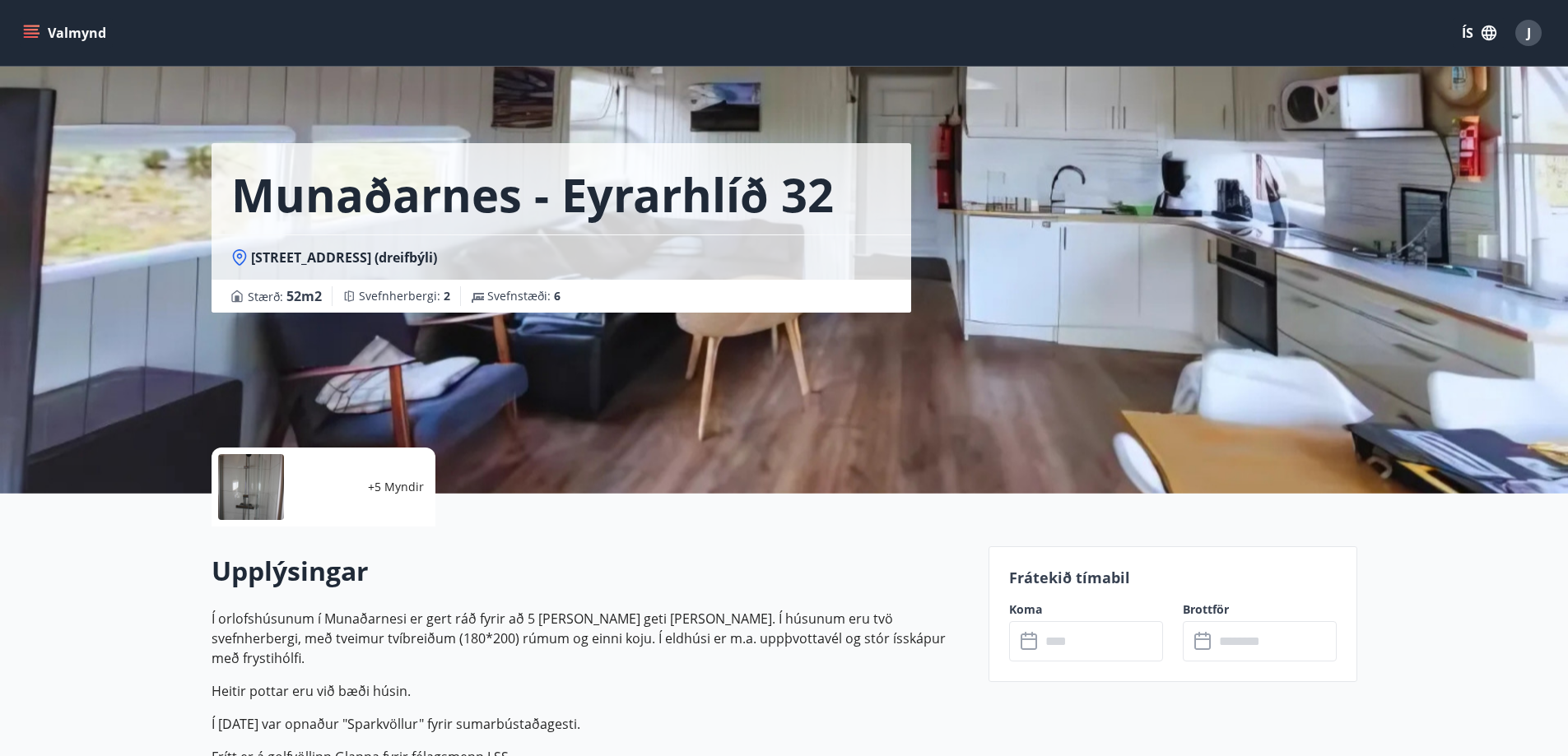
click at [1088, 650] on input "text" at bounding box center [1102, 641] width 123 height 40
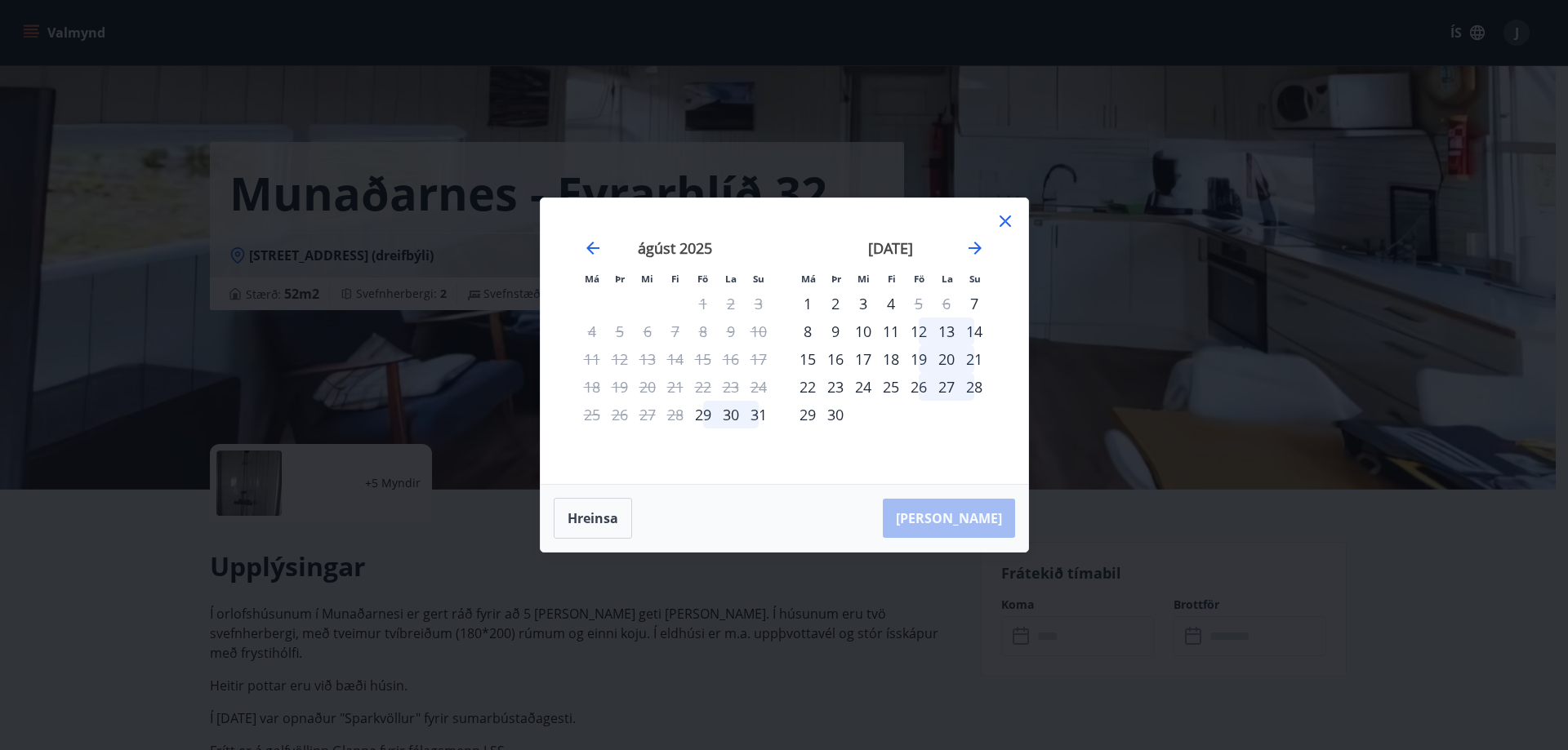
click at [1000, 225] on icon at bounding box center [1005, 222] width 20 height 20
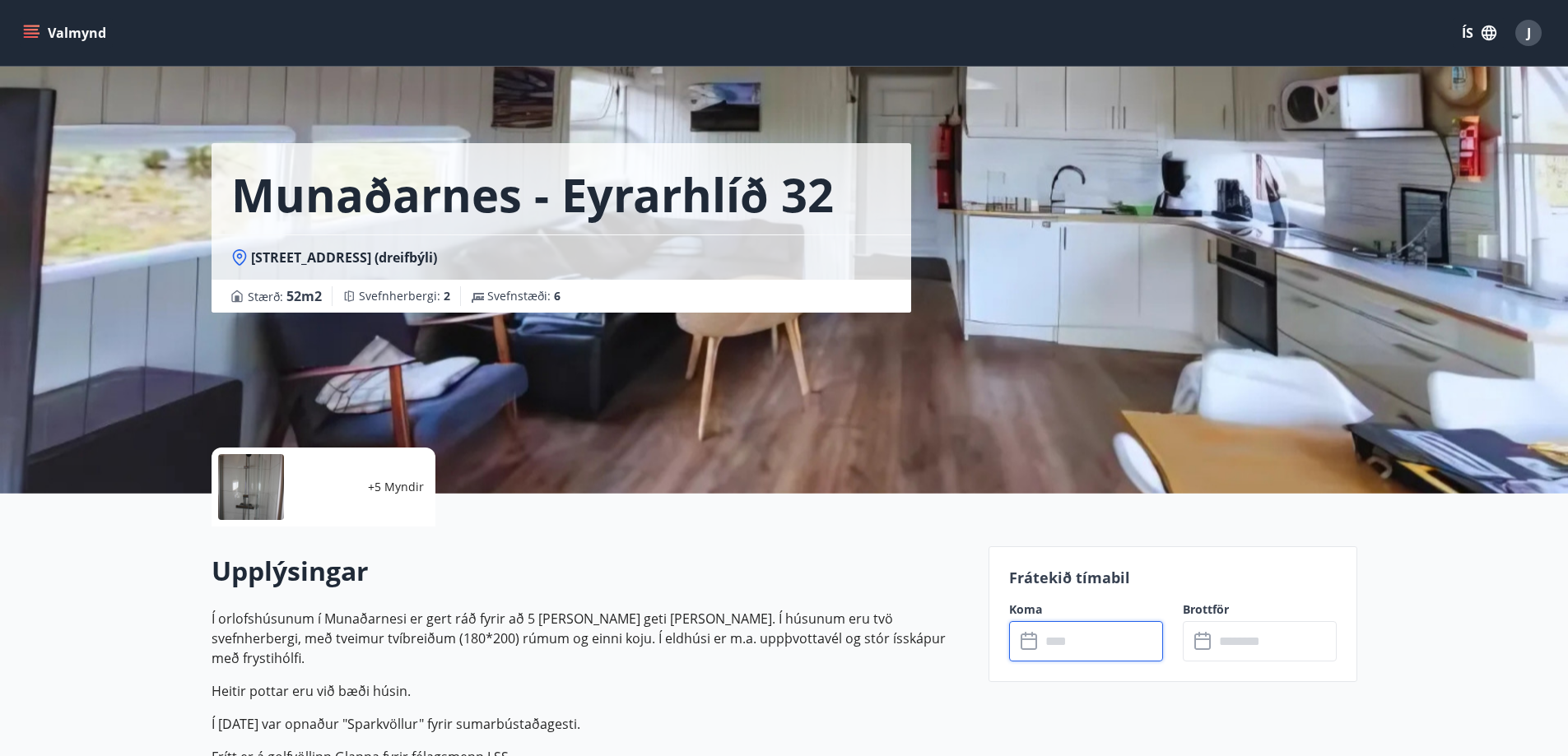
click at [23, 37] on button "Valmynd" at bounding box center [66, 33] width 93 height 29
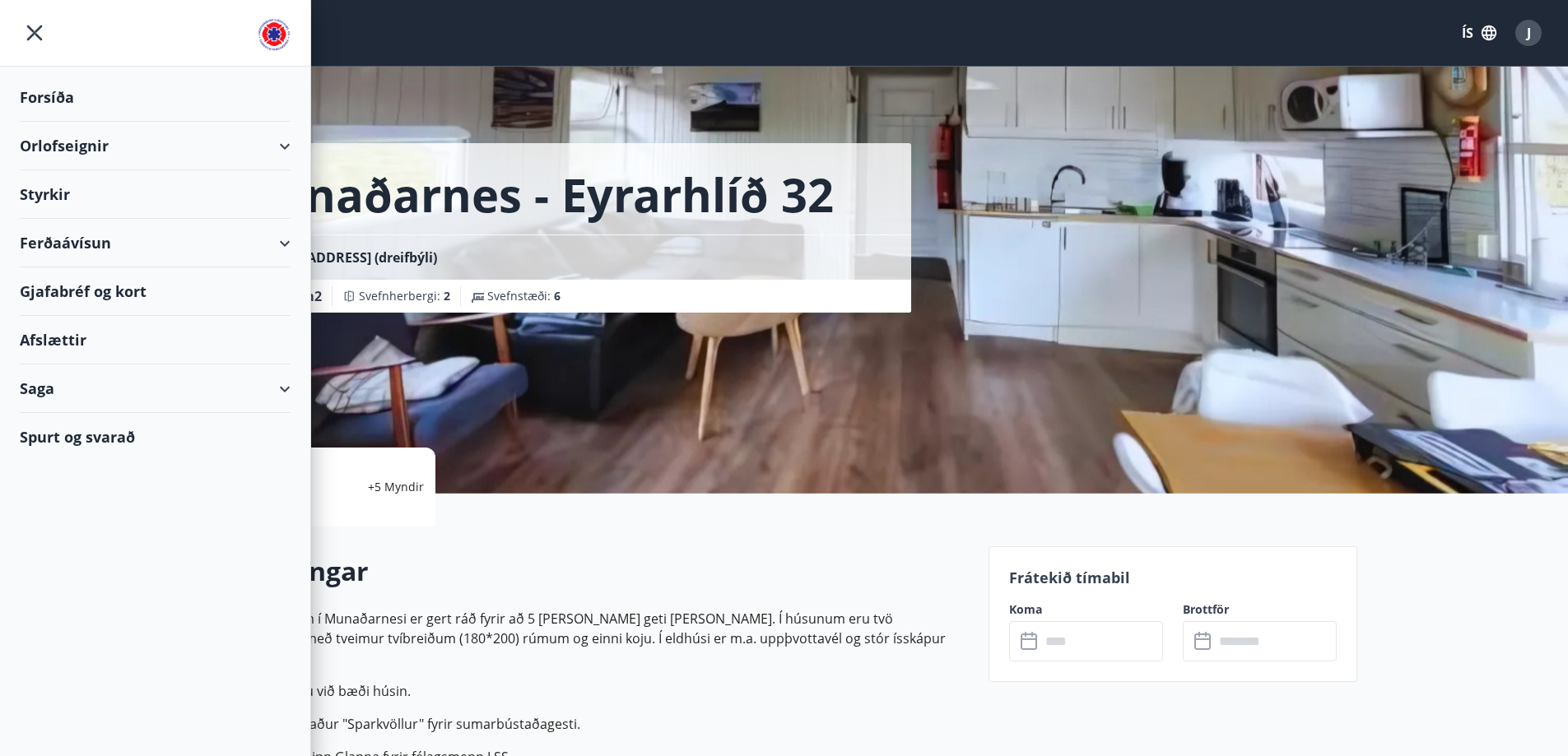
click at [298, 385] on div "Saga" at bounding box center [155, 389] width 310 height 49
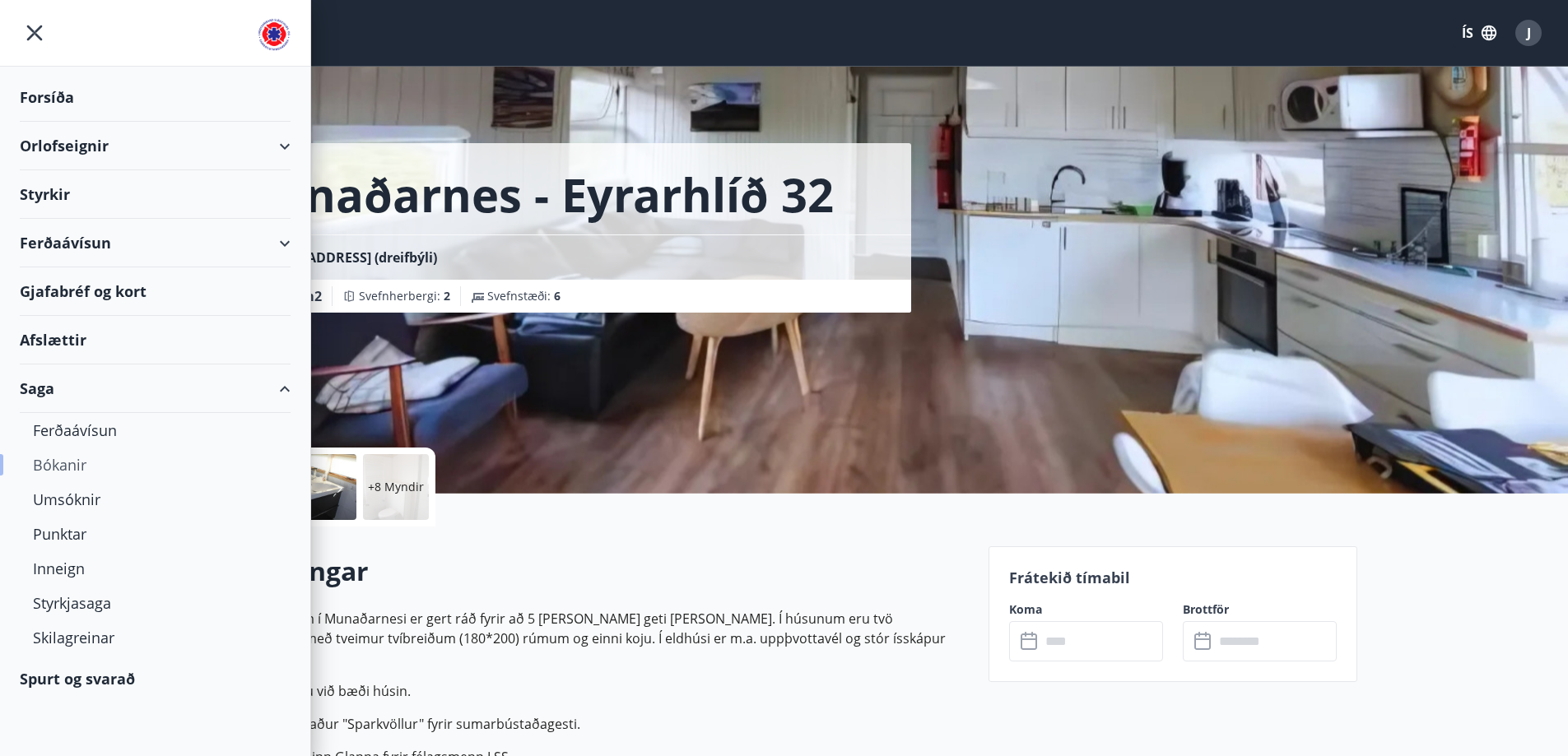
click at [83, 463] on div "Bókanir" at bounding box center [155, 465] width 245 height 35
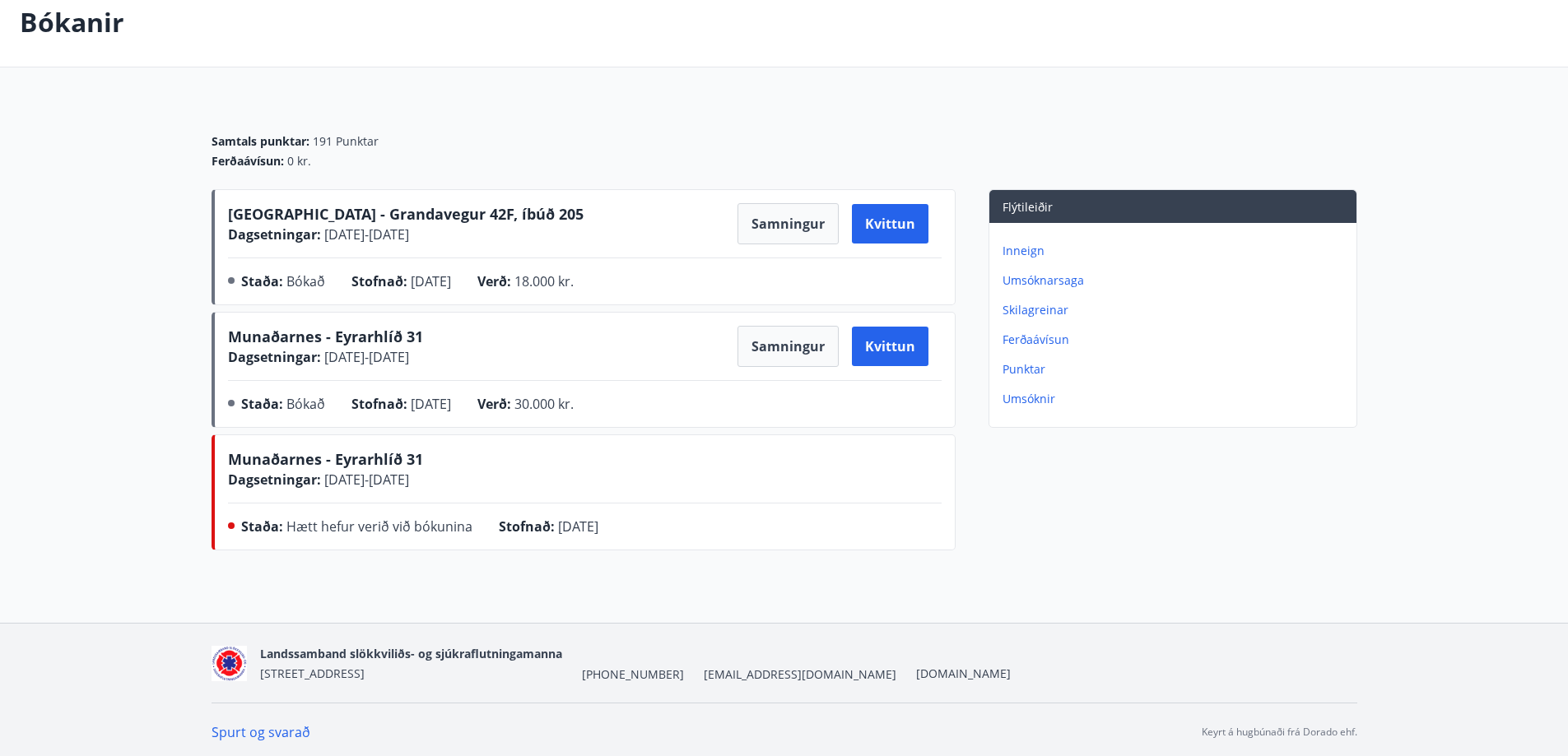
scroll to position [93, 0]
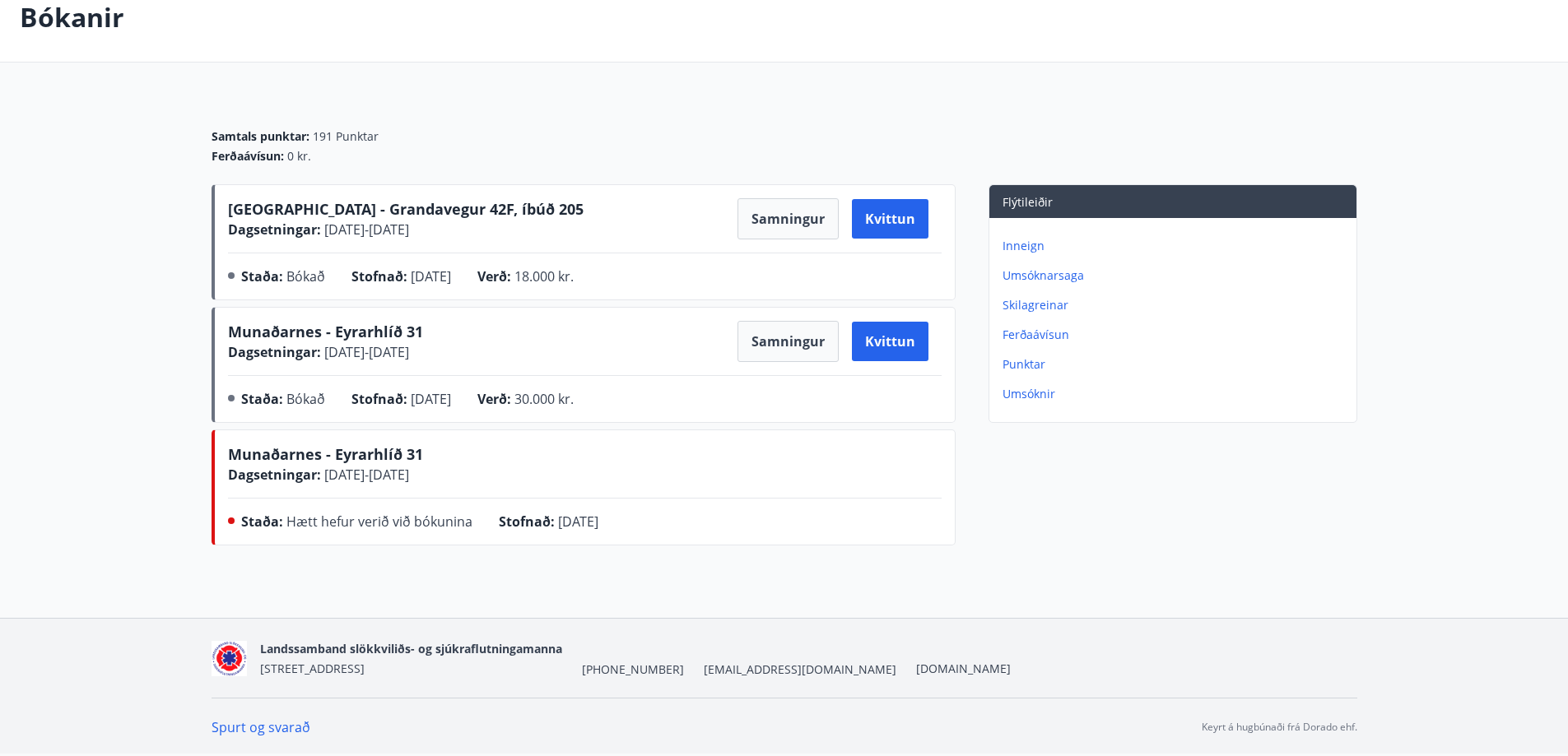
click at [1018, 246] on p "Inneign" at bounding box center [1176, 246] width 348 height 16
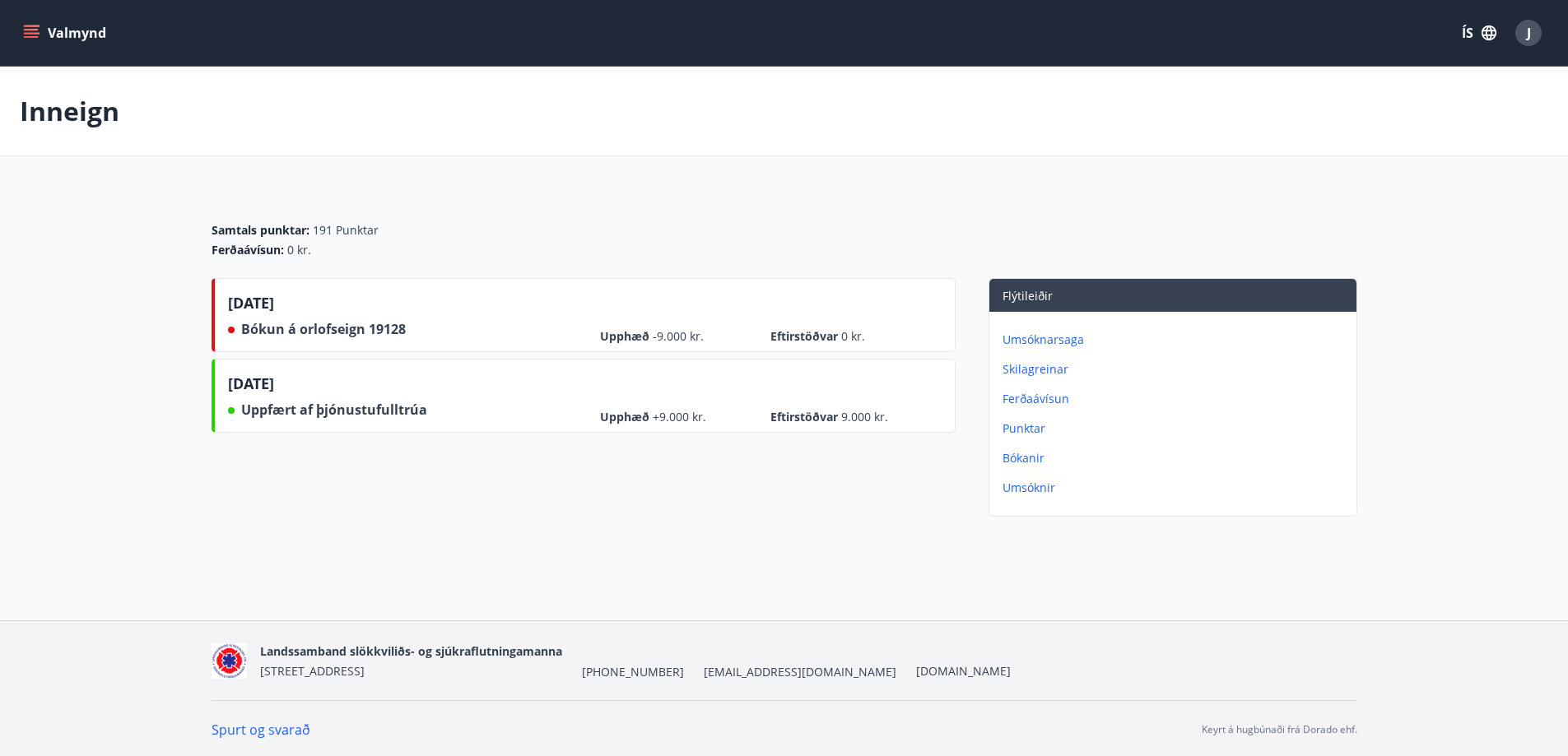
click at [1024, 425] on p "Punktar" at bounding box center [1176, 429] width 348 height 16
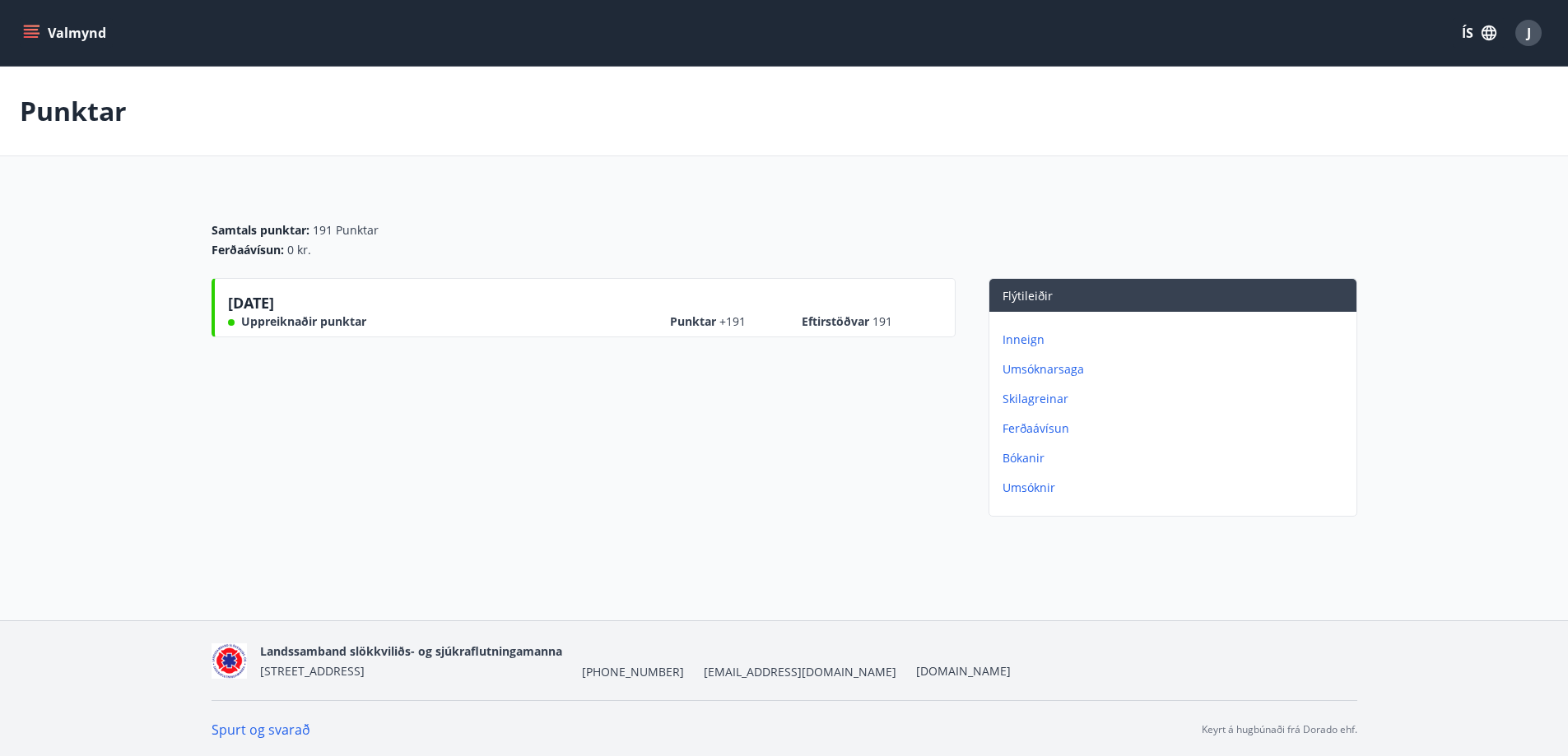
click at [28, 32] on icon "menu" at bounding box center [31, 33] width 17 height 16
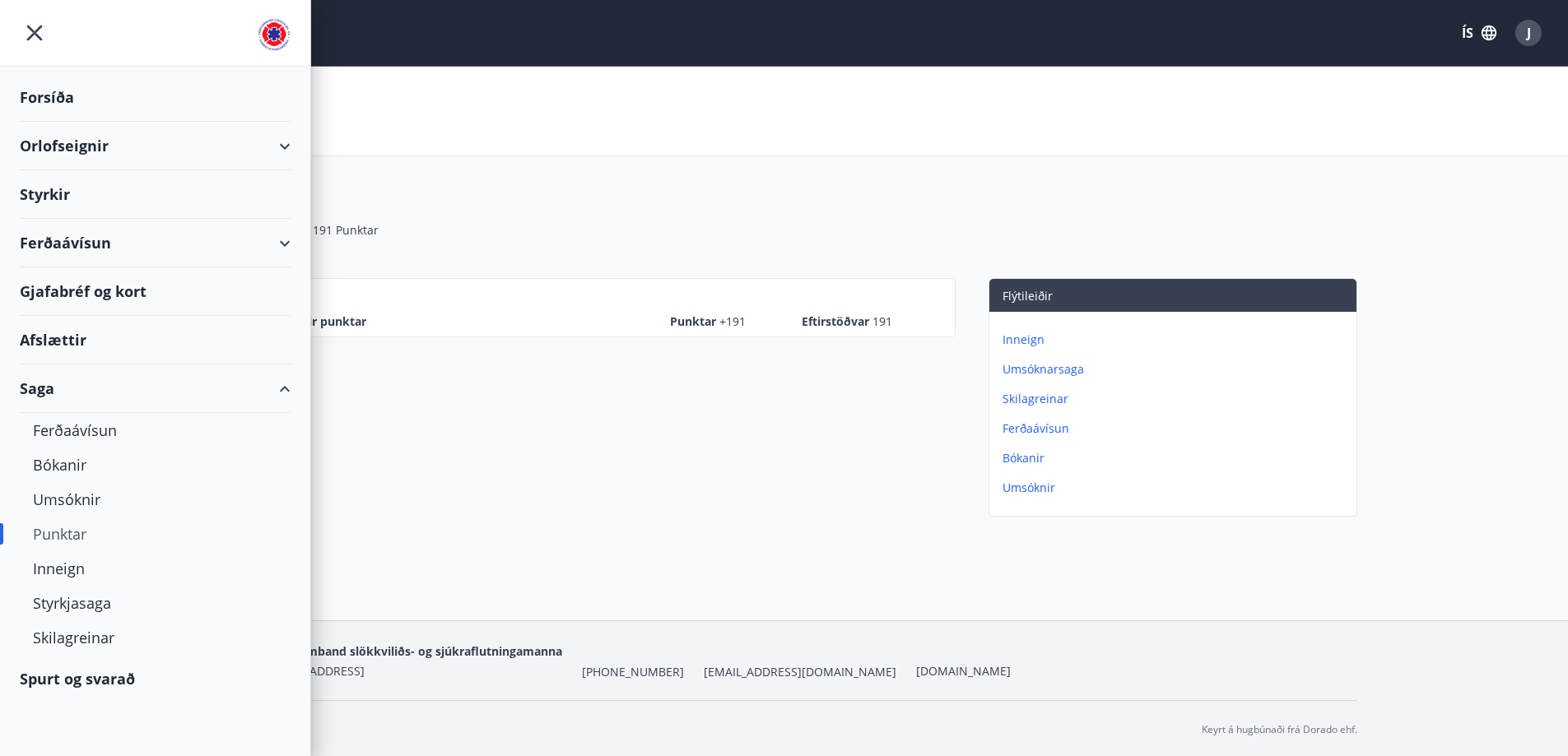
click at [34, 37] on icon "menu" at bounding box center [35, 33] width 29 height 29
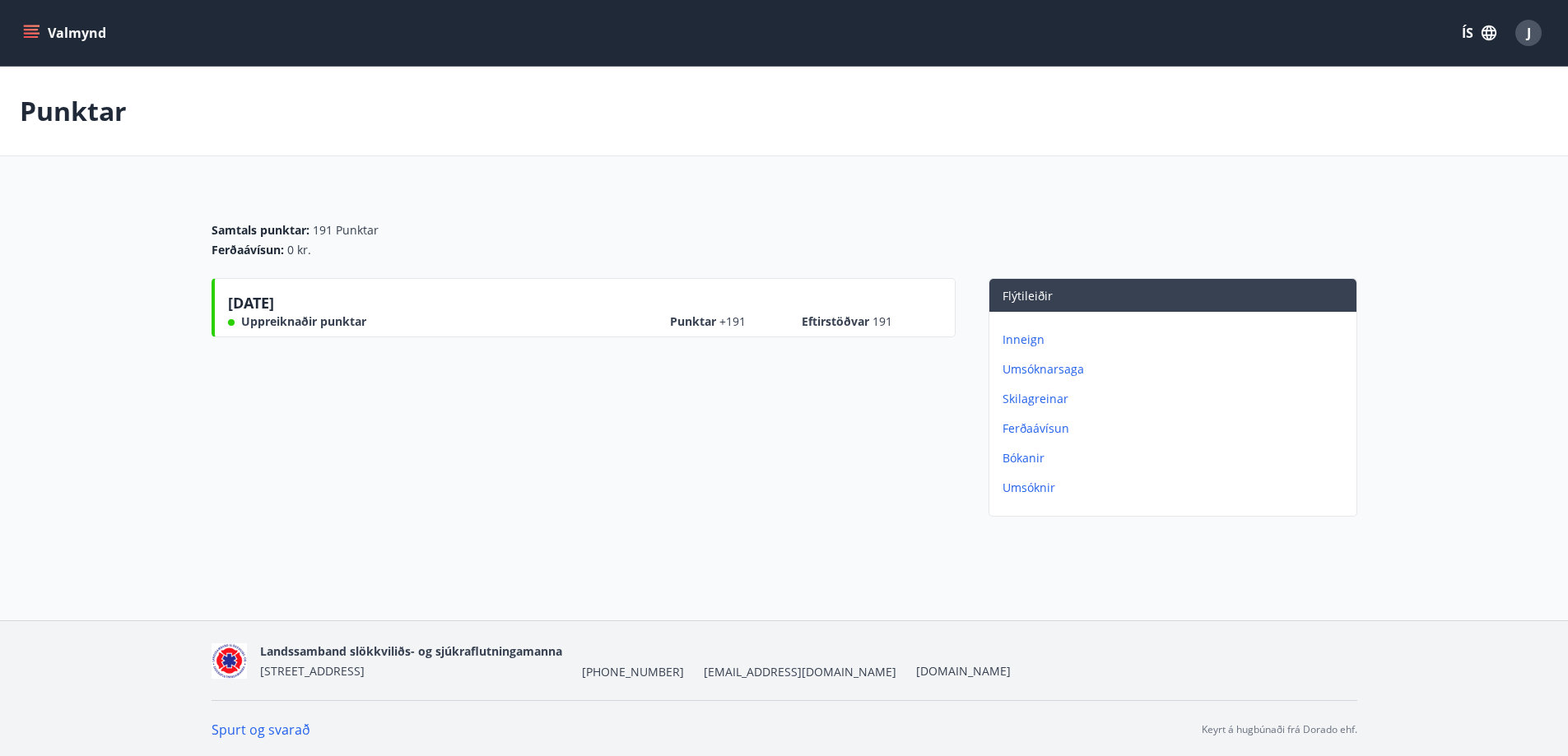
click at [43, 25] on button "Valmynd" at bounding box center [66, 33] width 93 height 29
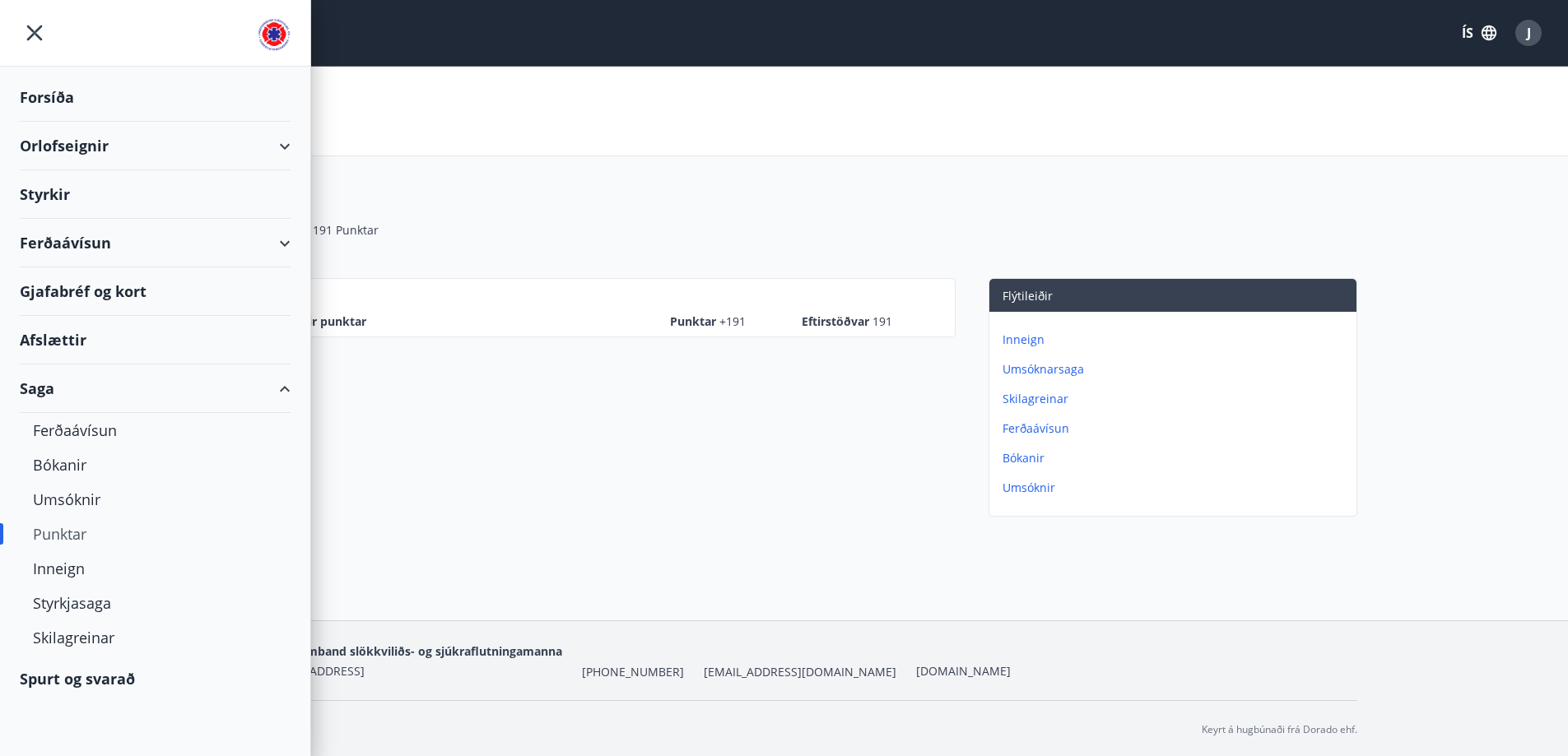
click at [36, 38] on icon "menu" at bounding box center [35, 33] width 29 height 29
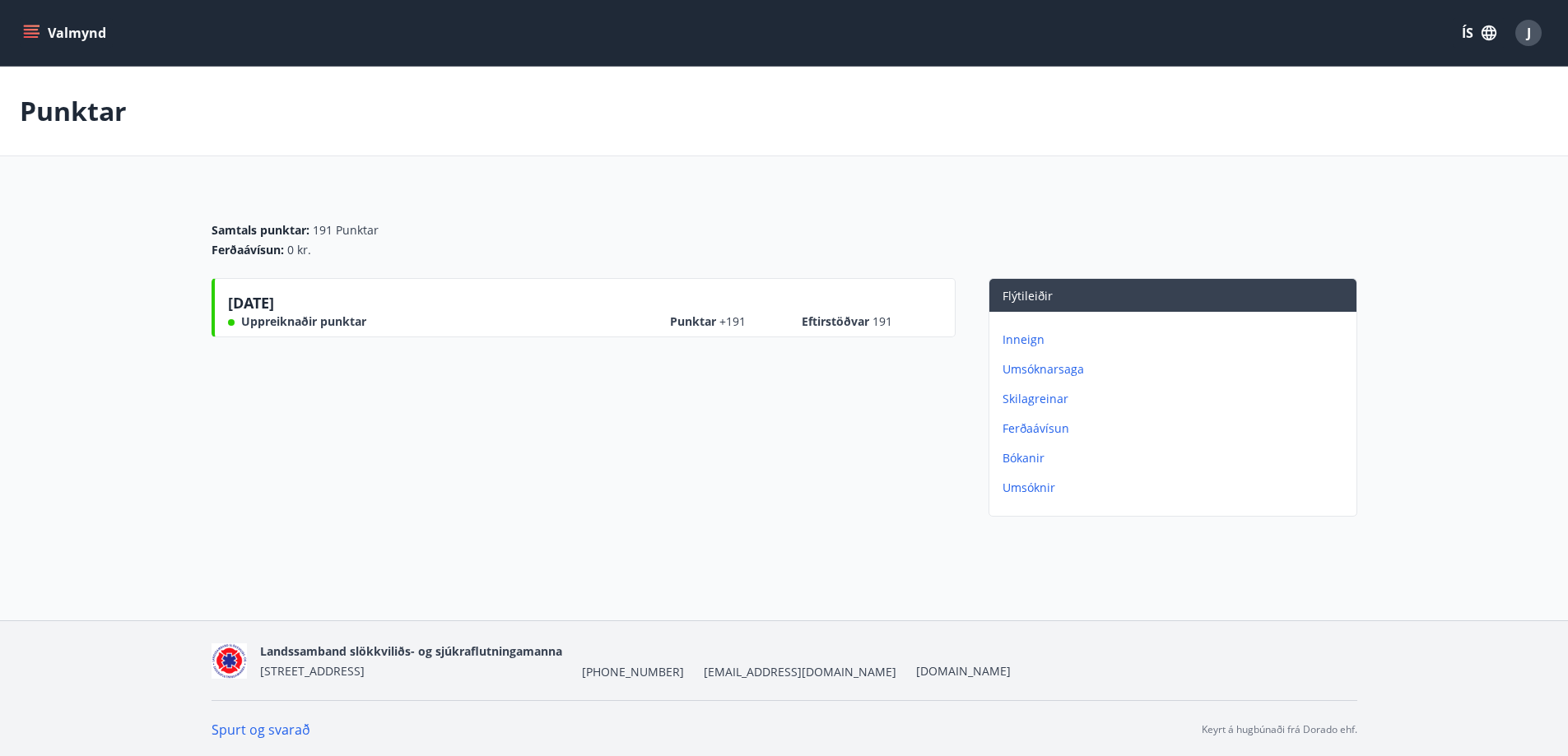
scroll to position [3, 0]
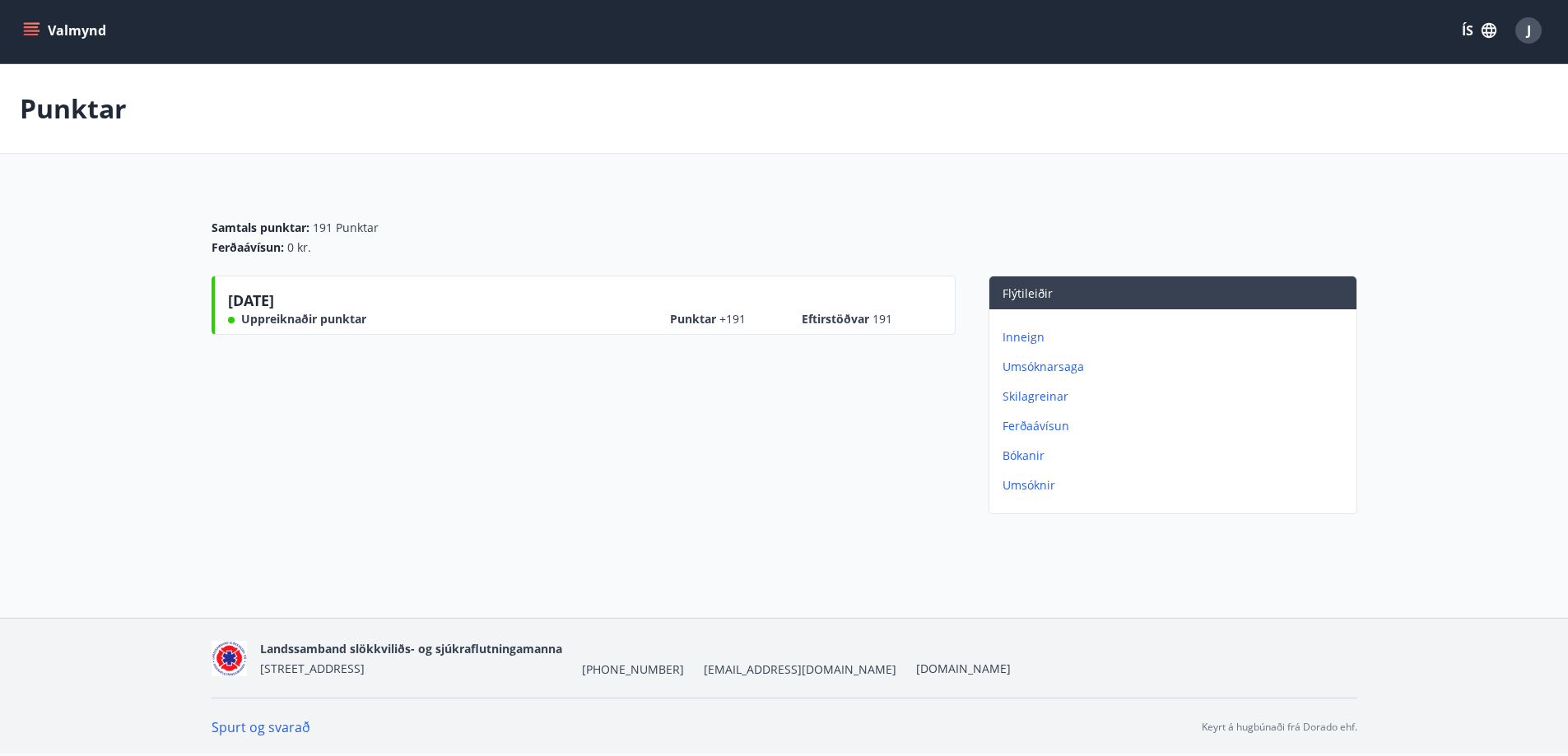
click at [56, 117] on p "Punktar" at bounding box center [73, 109] width 107 height 37
click at [29, 24] on icon "menu" at bounding box center [31, 30] width 17 height 16
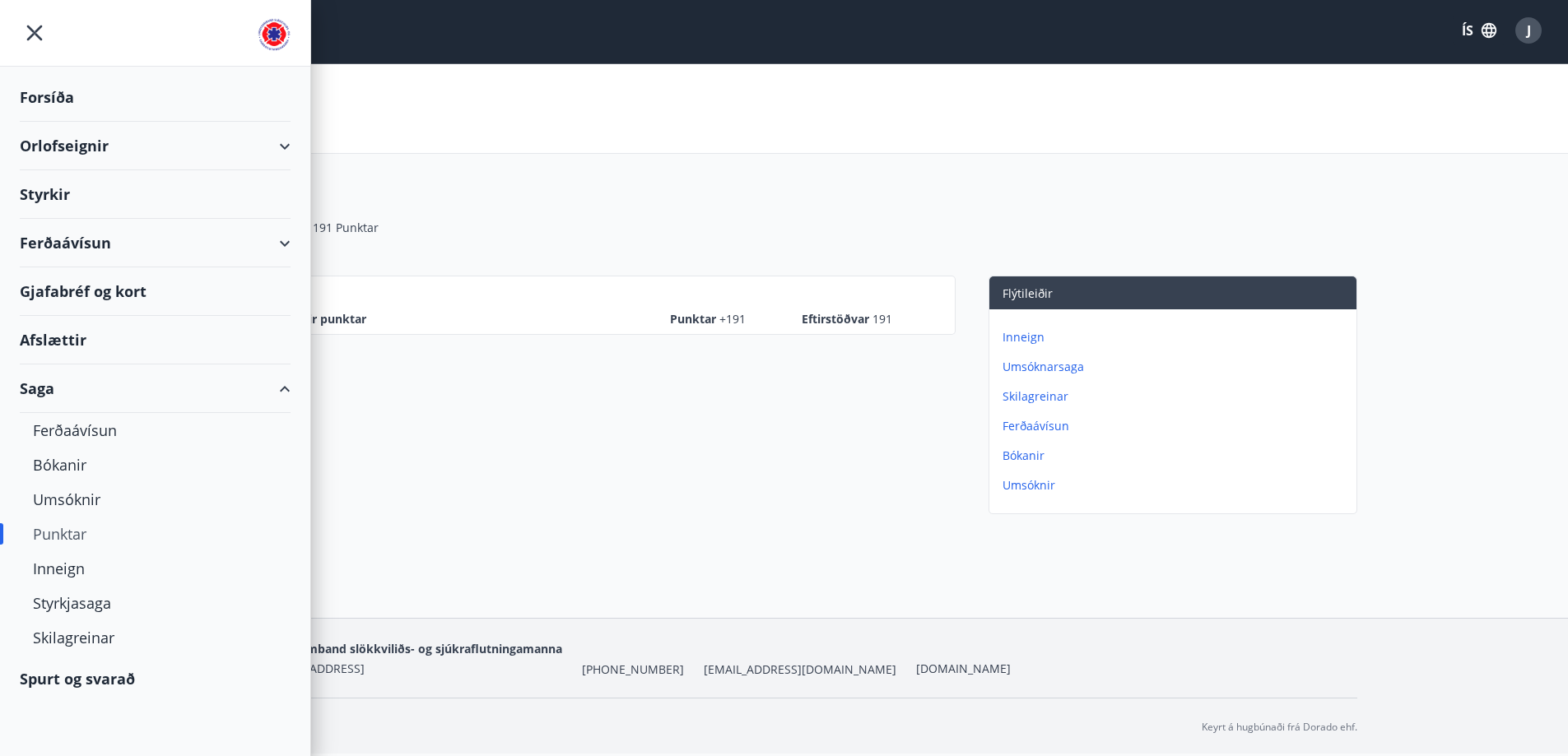
click at [52, 96] on div "Forsíða" at bounding box center [155, 97] width 271 height 49
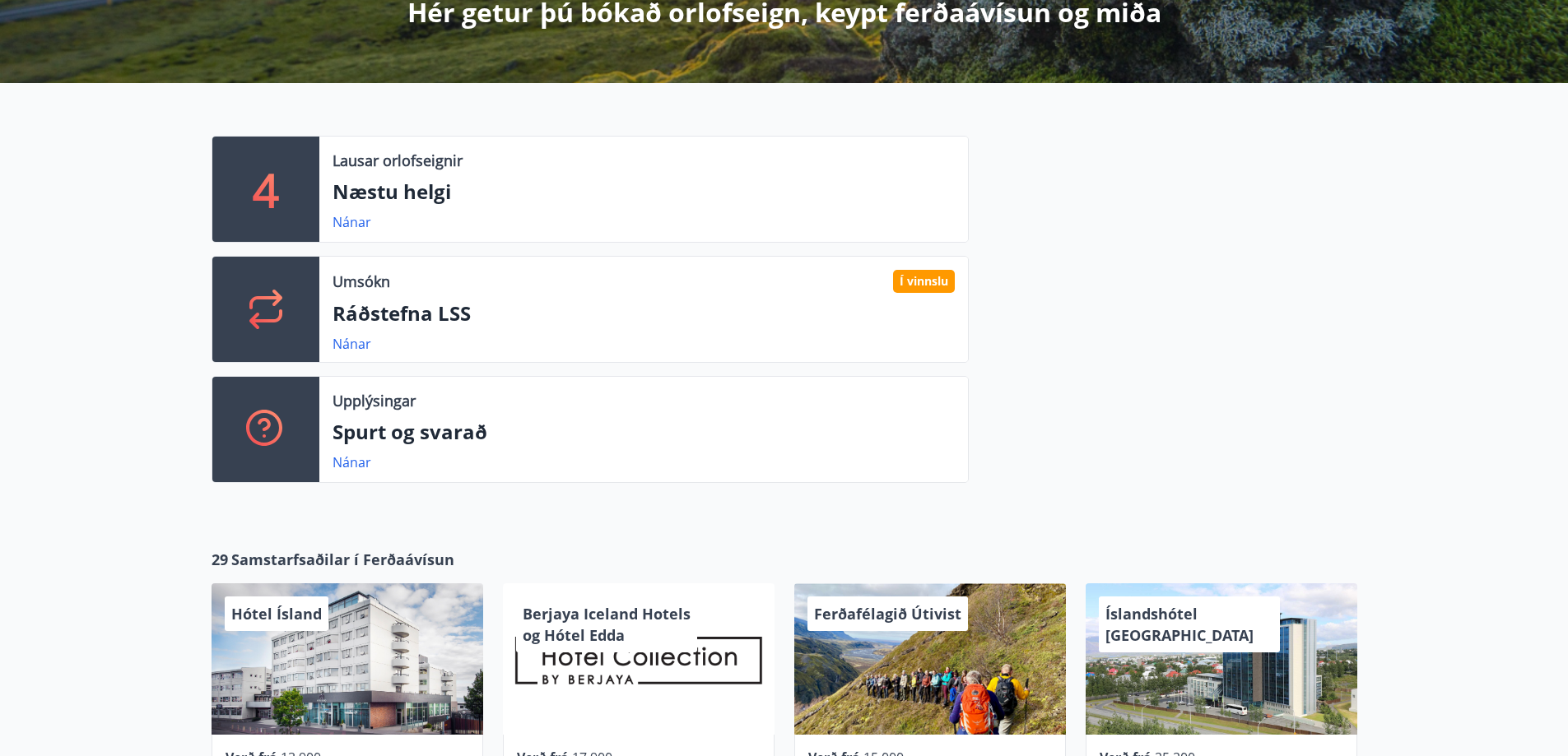
scroll to position [332, 0]
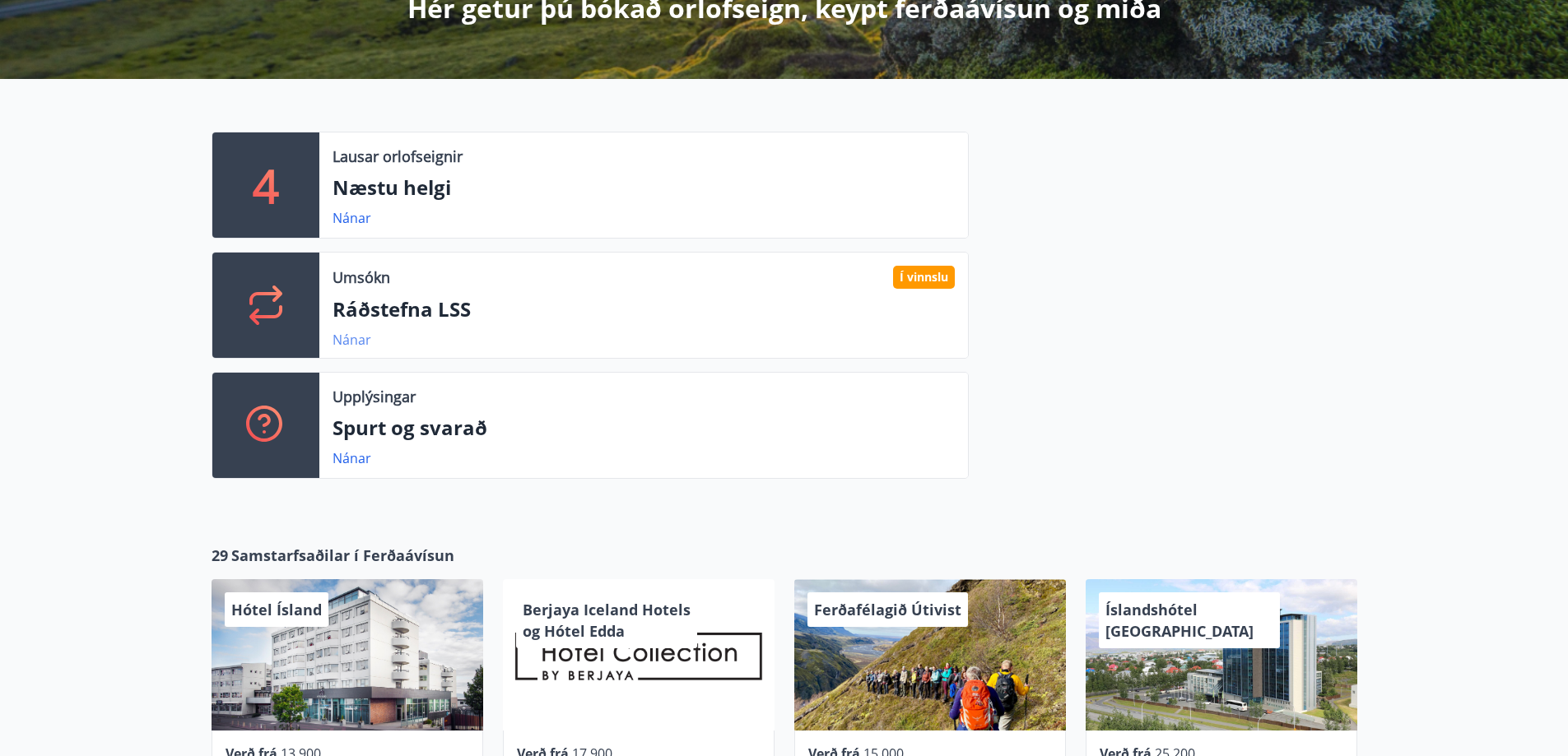
click at [364, 342] on link "Nánar" at bounding box center [352, 340] width 39 height 18
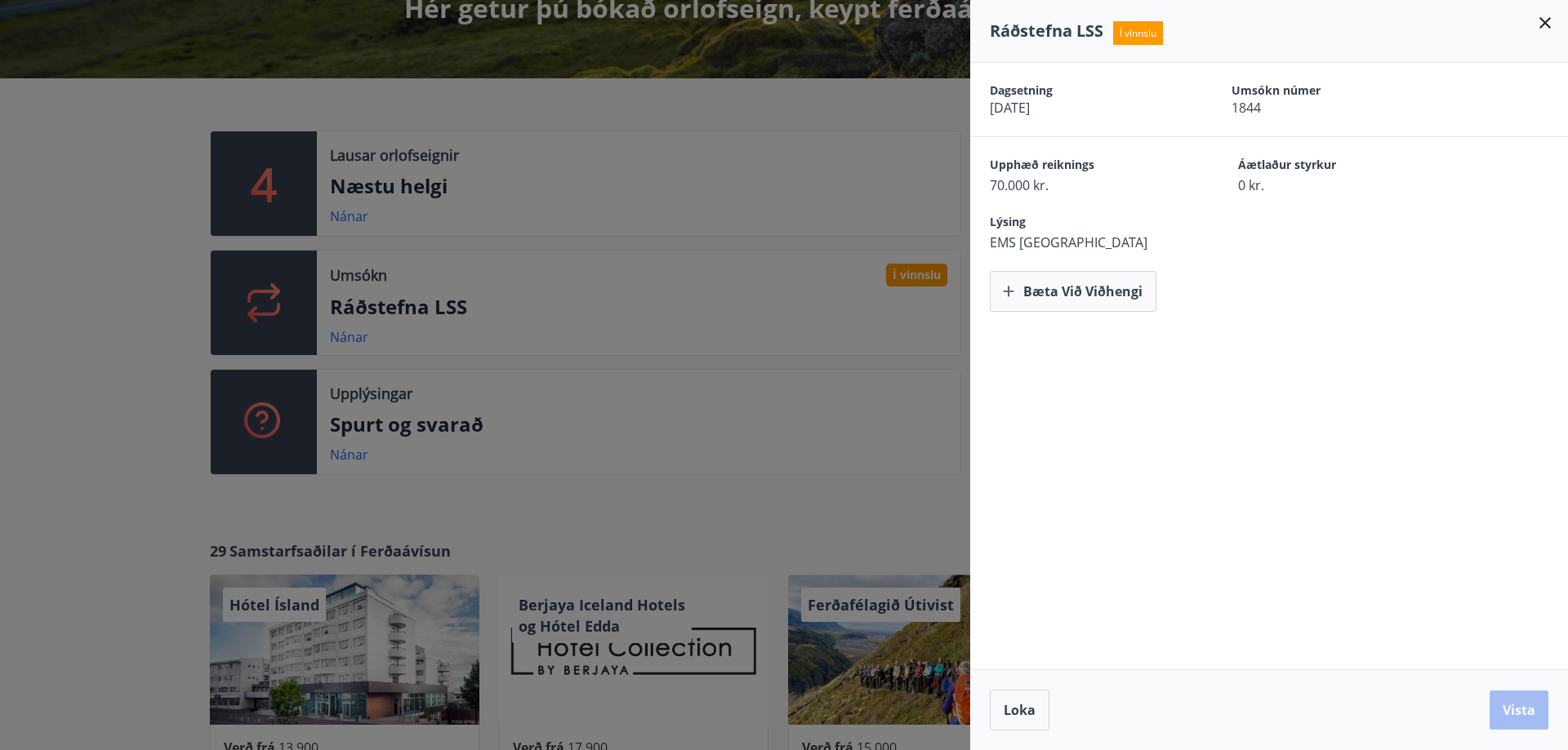
click at [1556, 16] on div "Ráðstefna LSS Í vinnslu" at bounding box center [1269, 31] width 598 height 63
click at [1016, 723] on button "Loka" at bounding box center [1020, 710] width 60 height 41
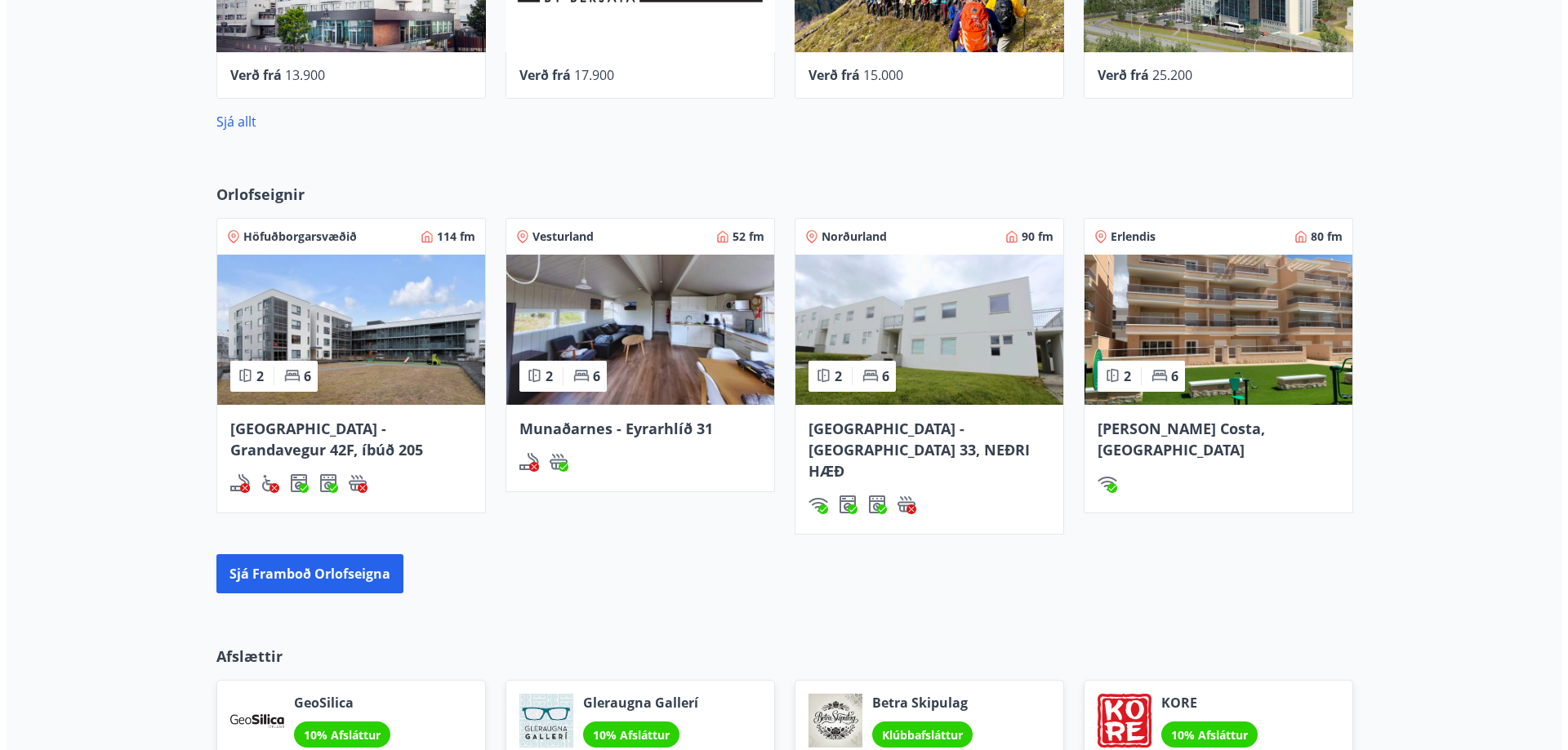
scroll to position [594, 0]
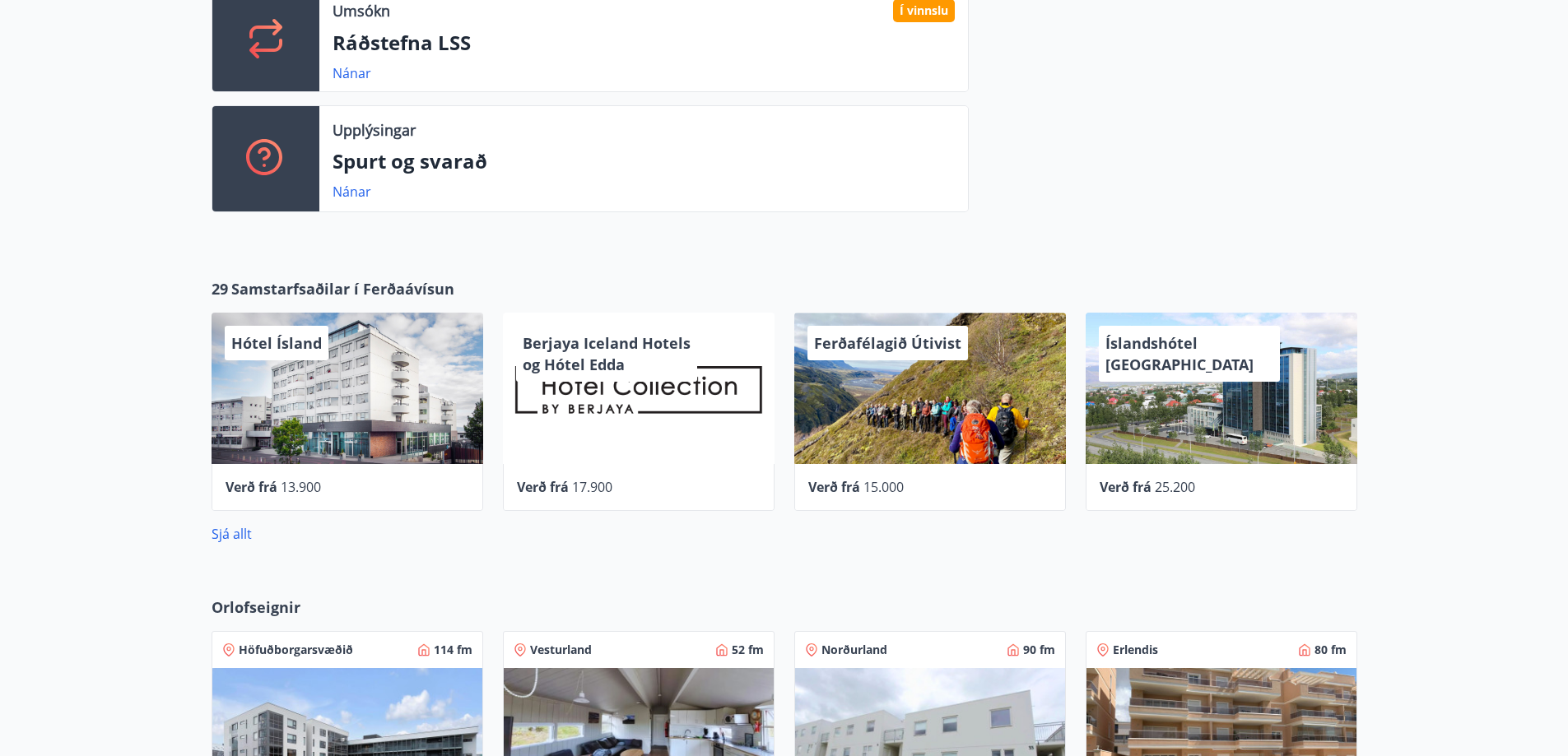
click at [297, 345] on span "Hótel Ísland" at bounding box center [276, 344] width 91 height 20
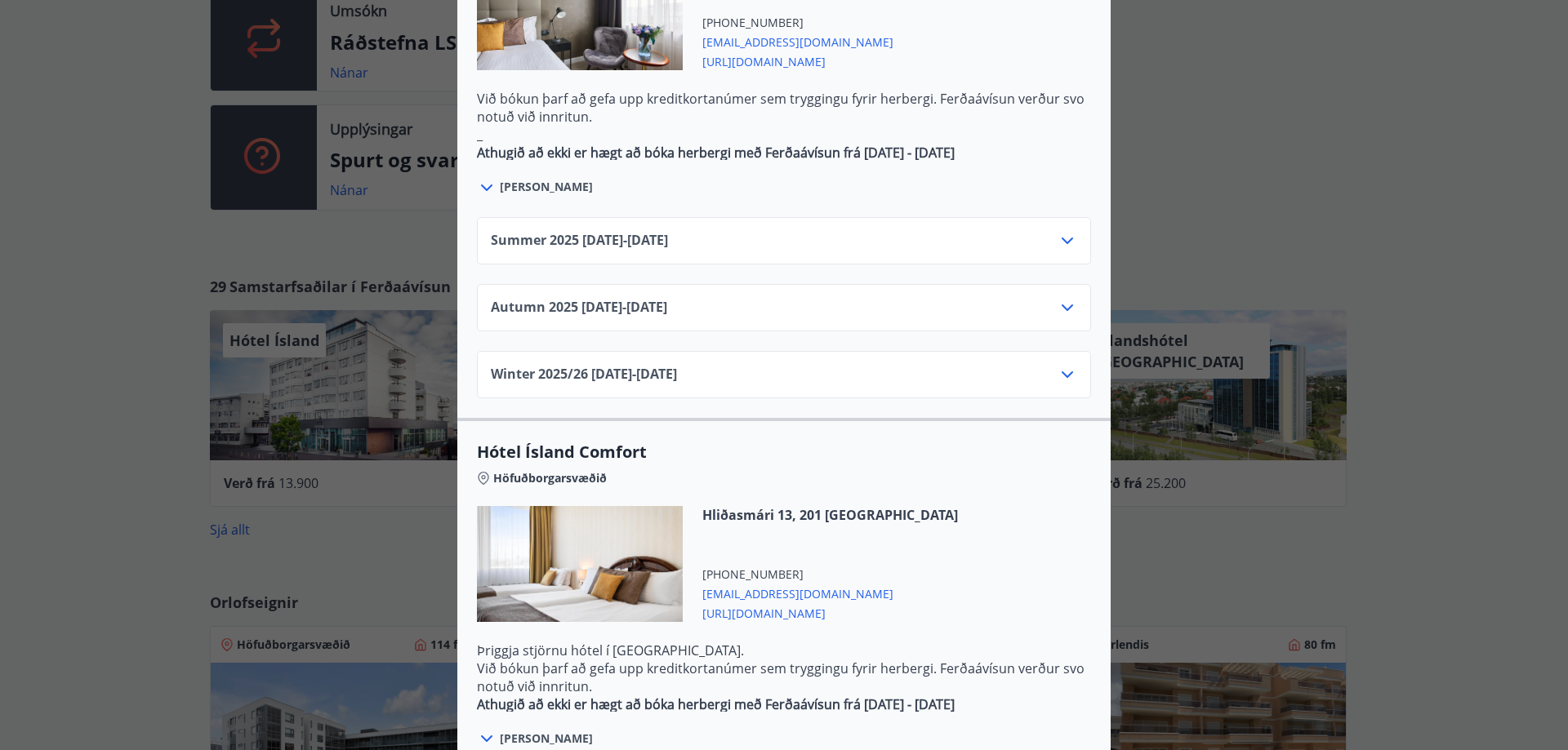
scroll to position [979, 0]
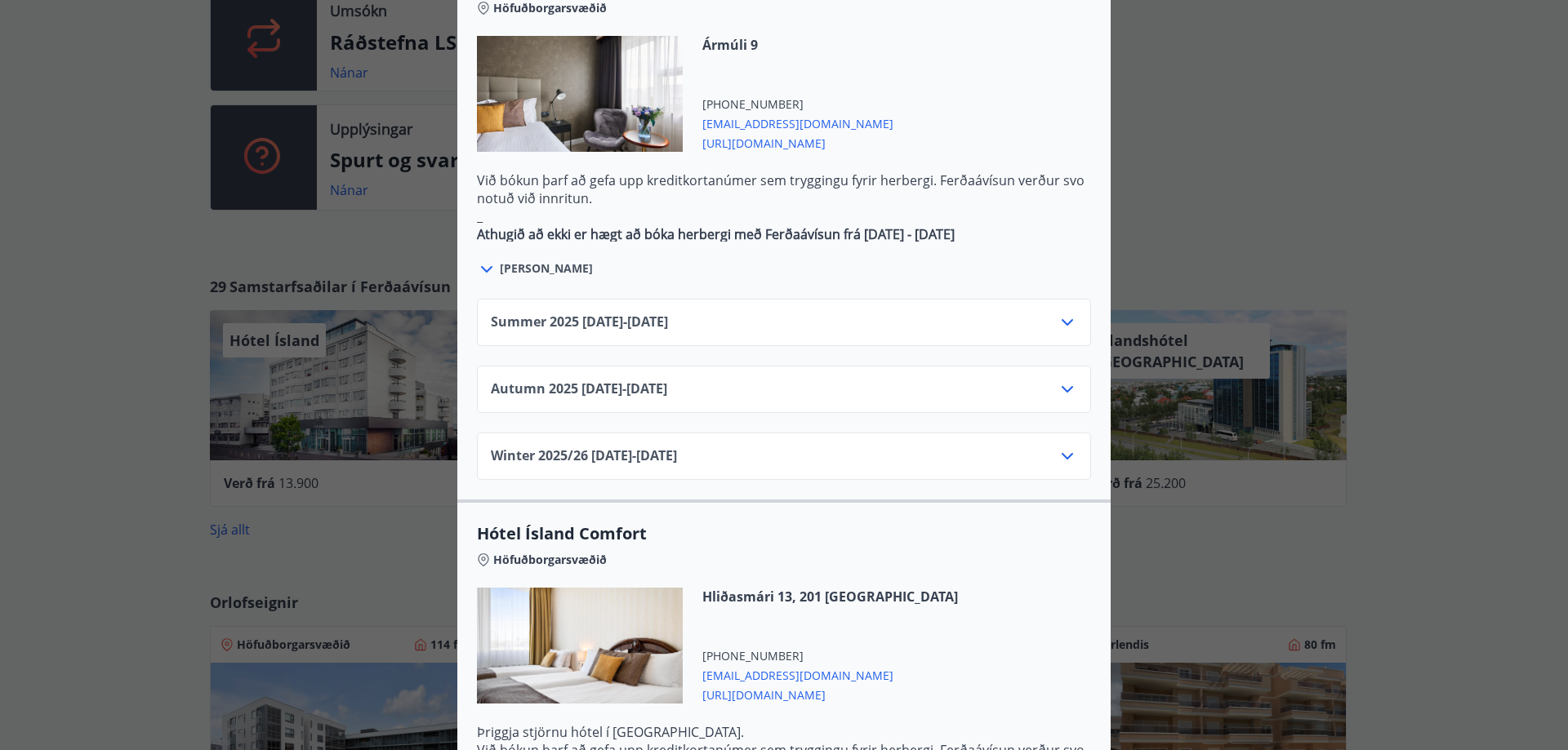
click at [1060, 313] on icon at bounding box center [1068, 323] width 20 height 20
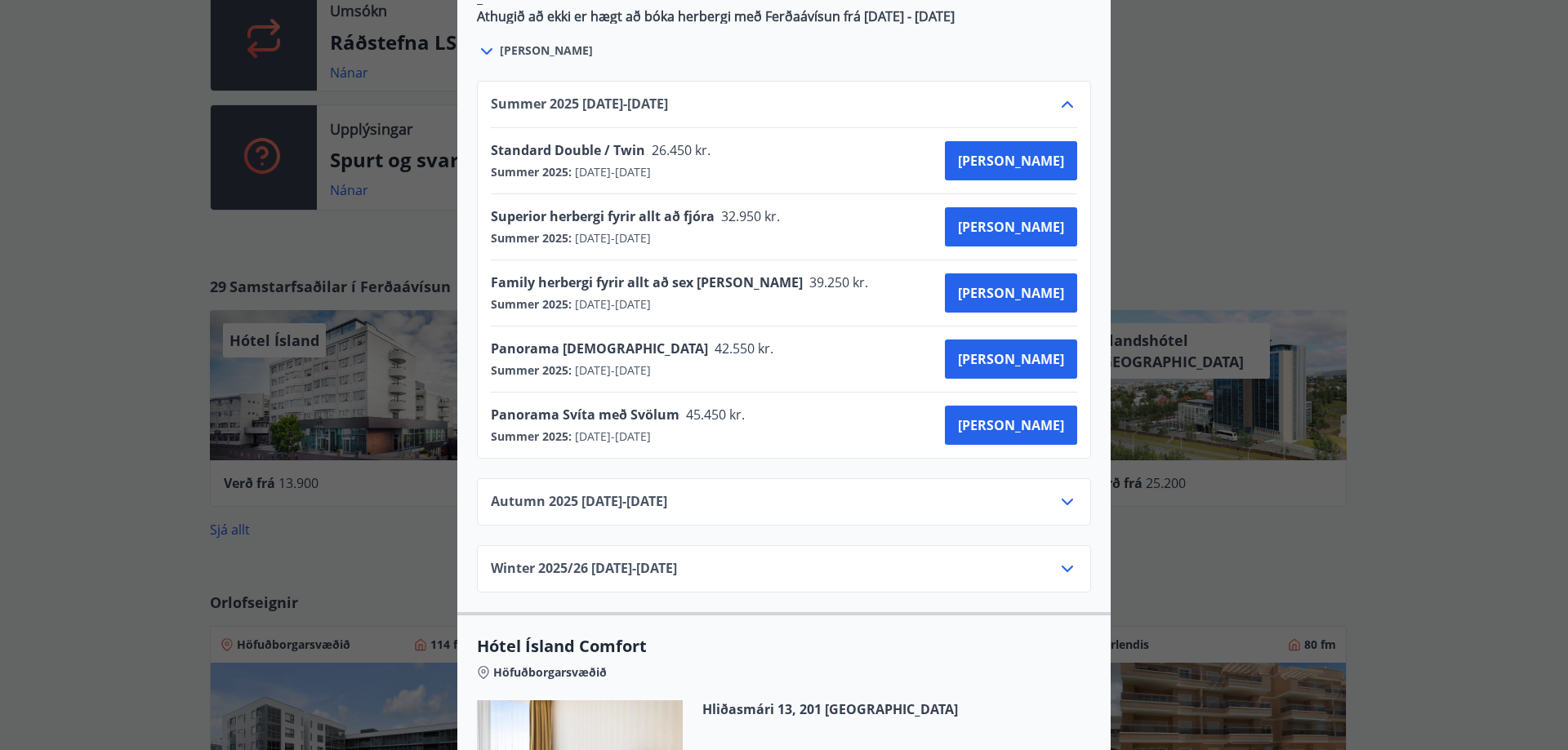
scroll to position [1225, 0]
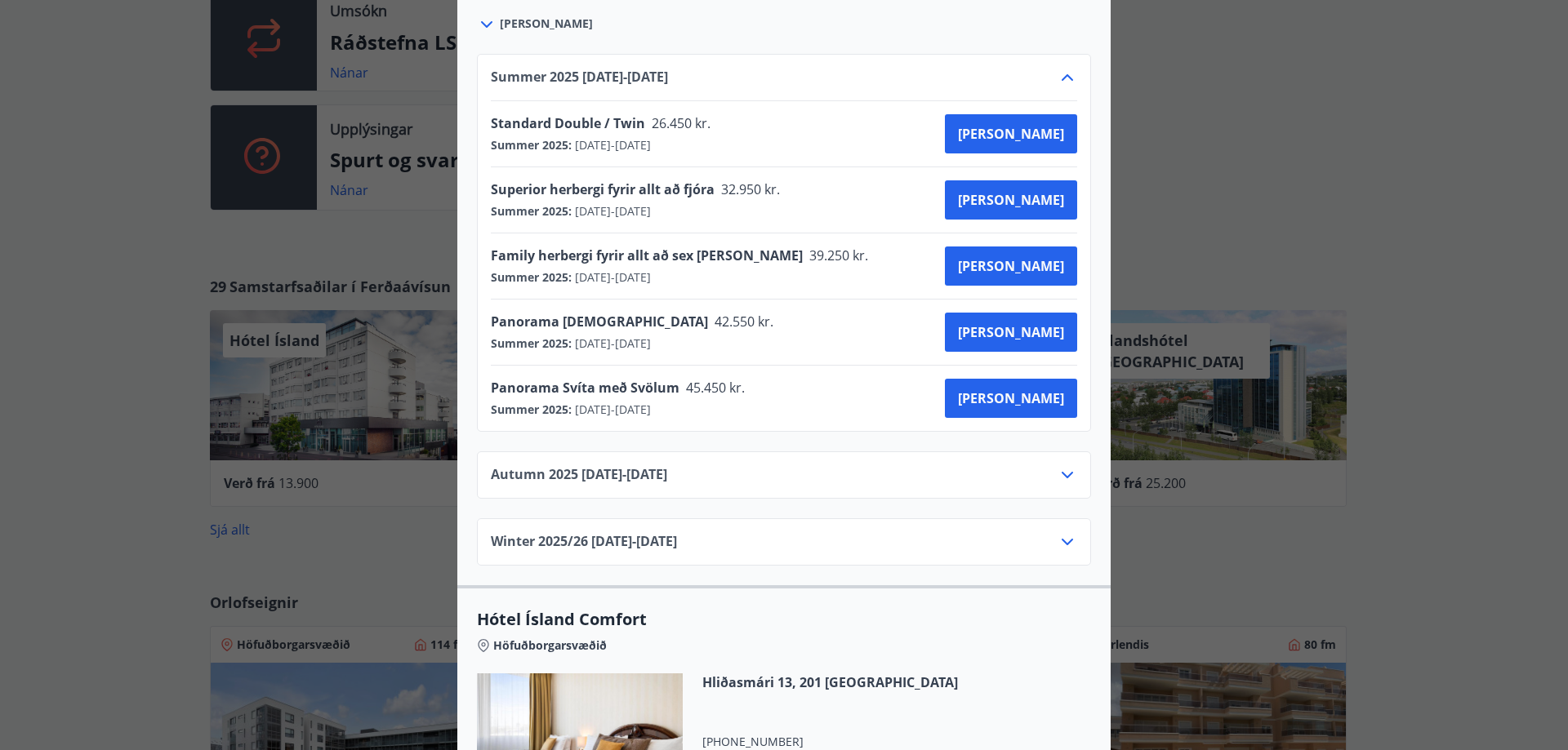
click at [1061, 465] on icon at bounding box center [1068, 475] width 20 height 20
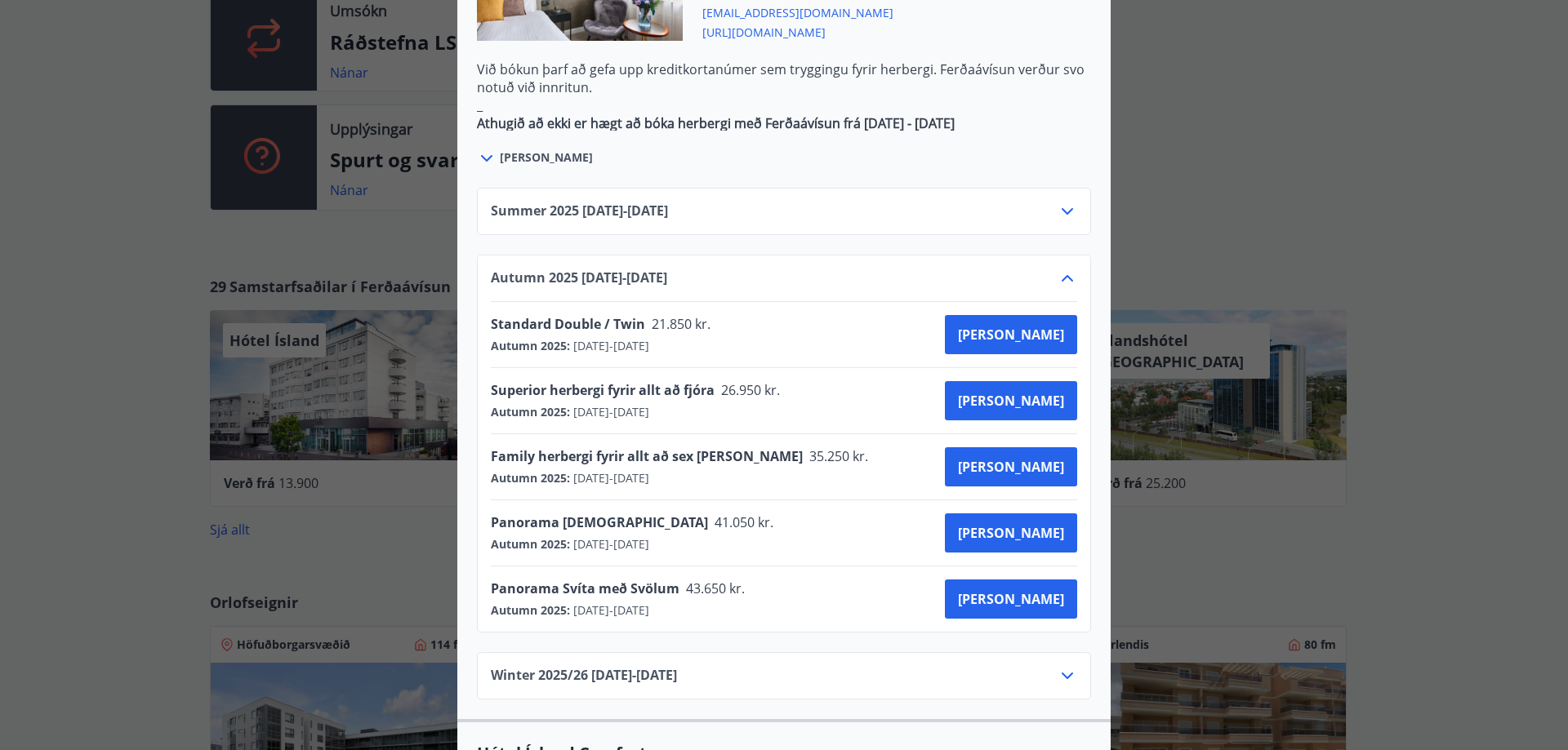
scroll to position [1061, 0]
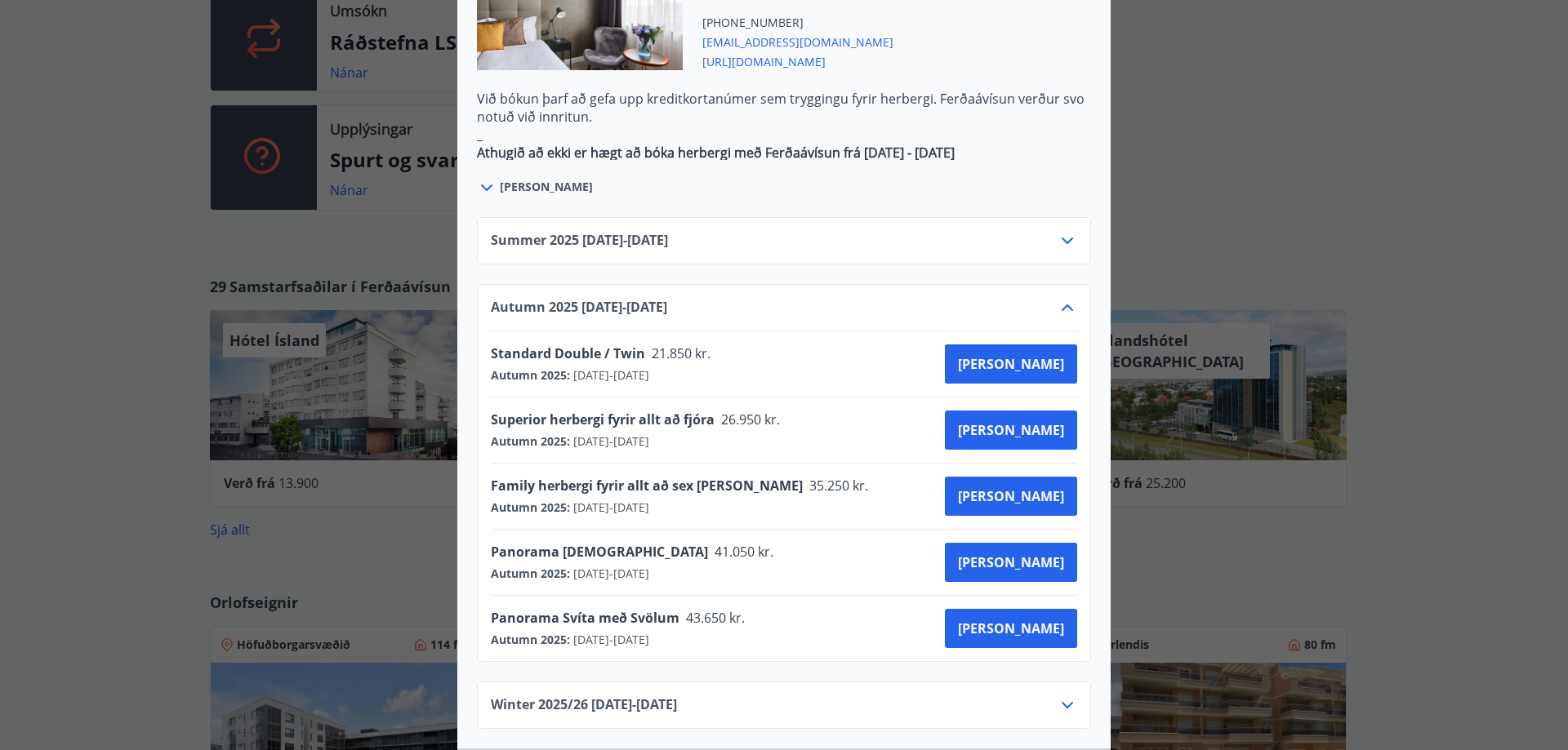
click at [1058, 298] on icon at bounding box center [1068, 308] width 20 height 20
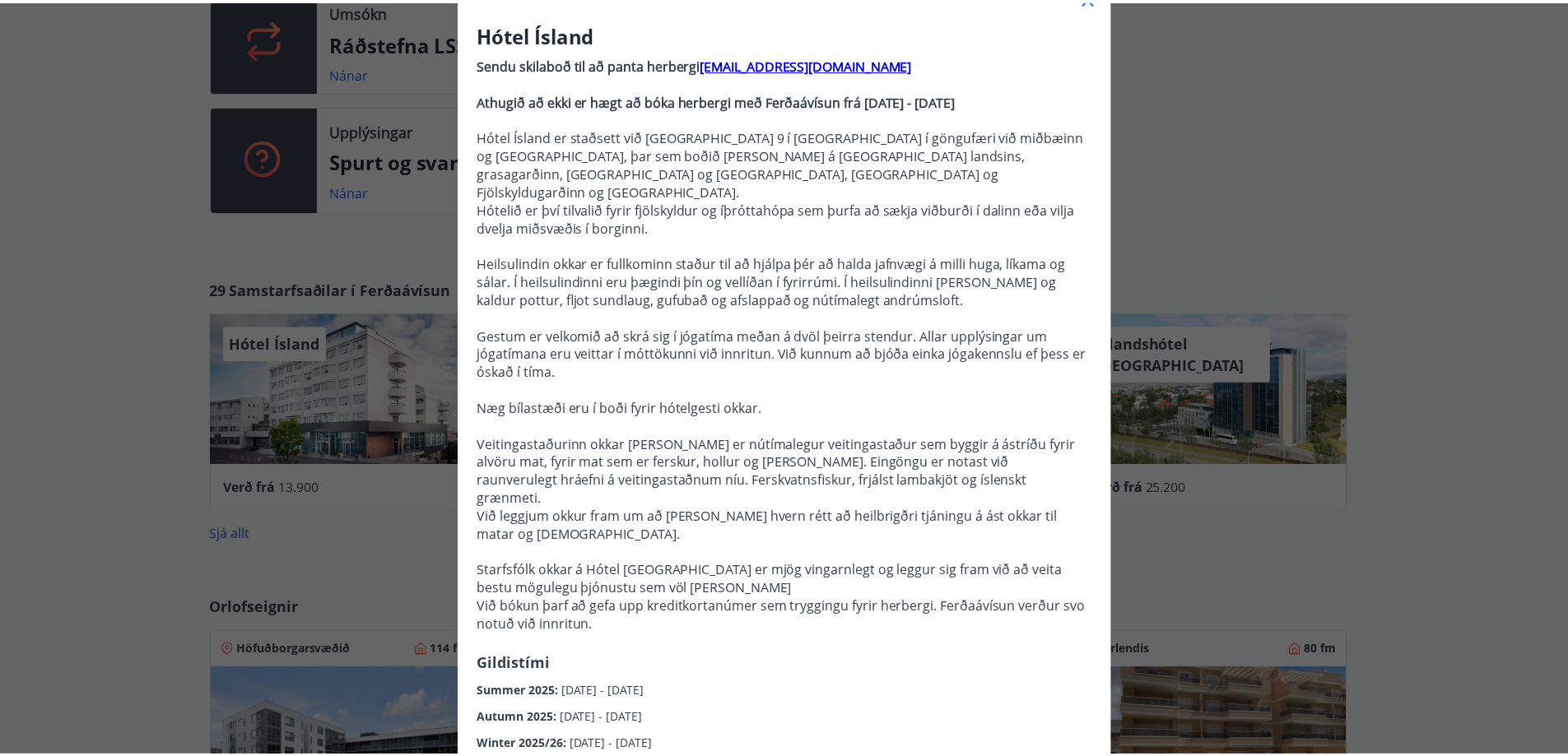
scroll to position [0, 0]
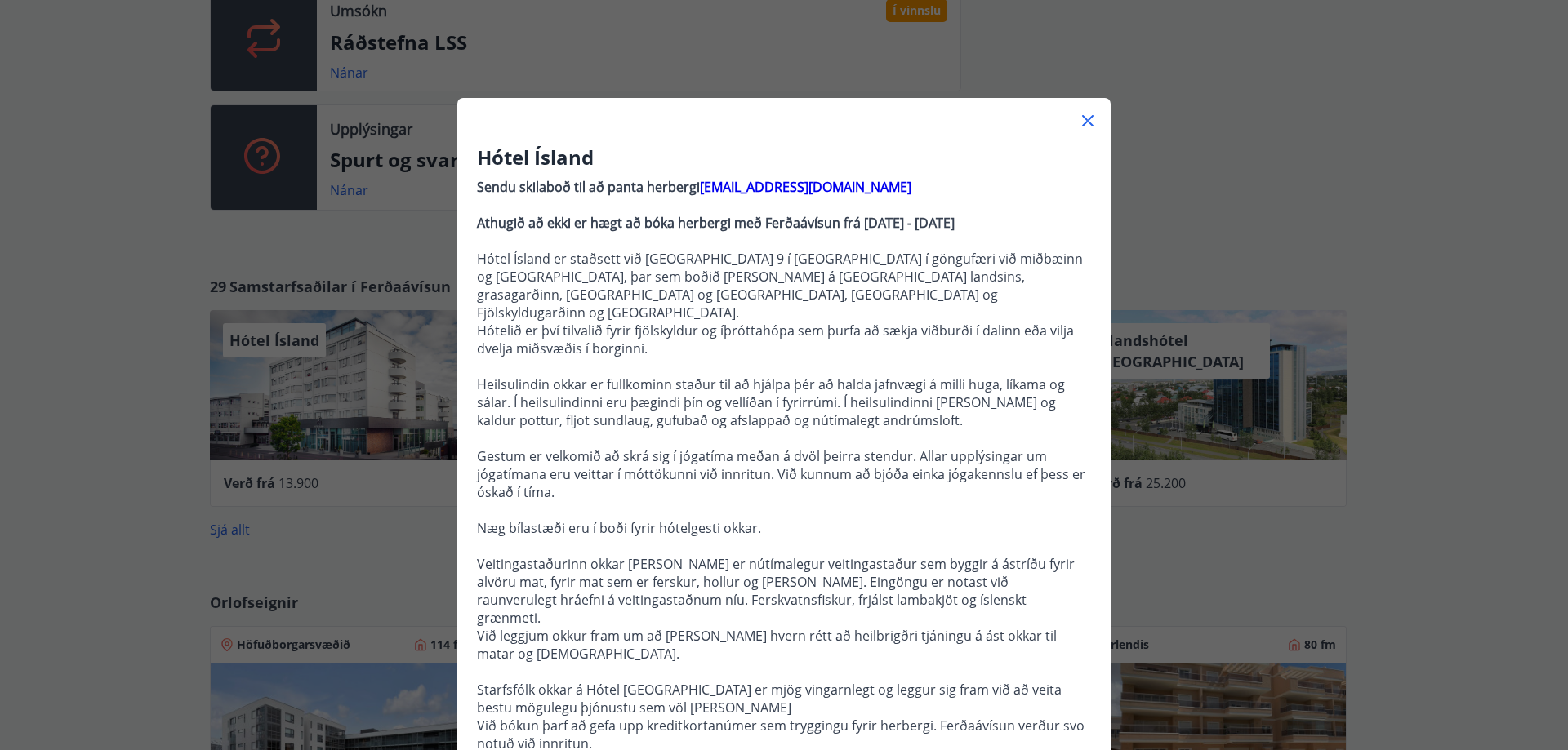
click at [1081, 124] on icon at bounding box center [1088, 121] width 20 height 20
